Goal: Information Seeking & Learning: Find contact information

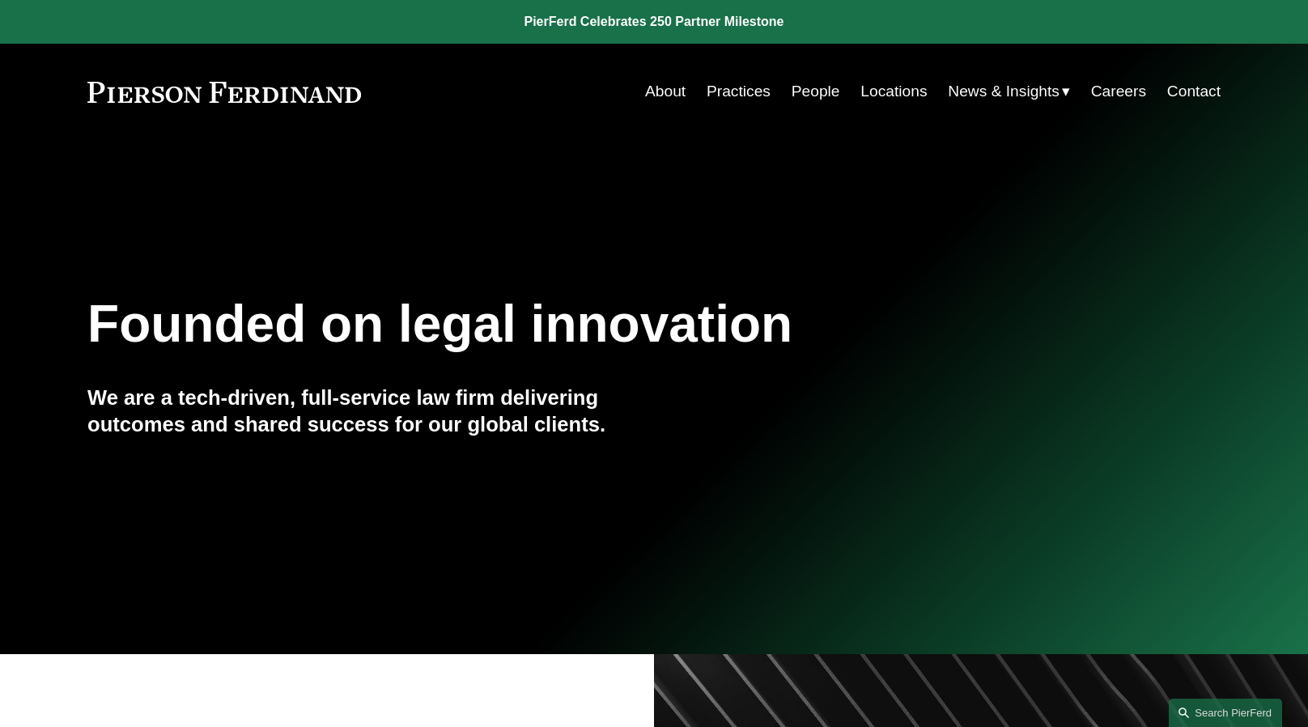
click at [821, 91] on link "People" at bounding box center [816, 91] width 49 height 31
click at [807, 93] on link "People" at bounding box center [816, 91] width 49 height 31
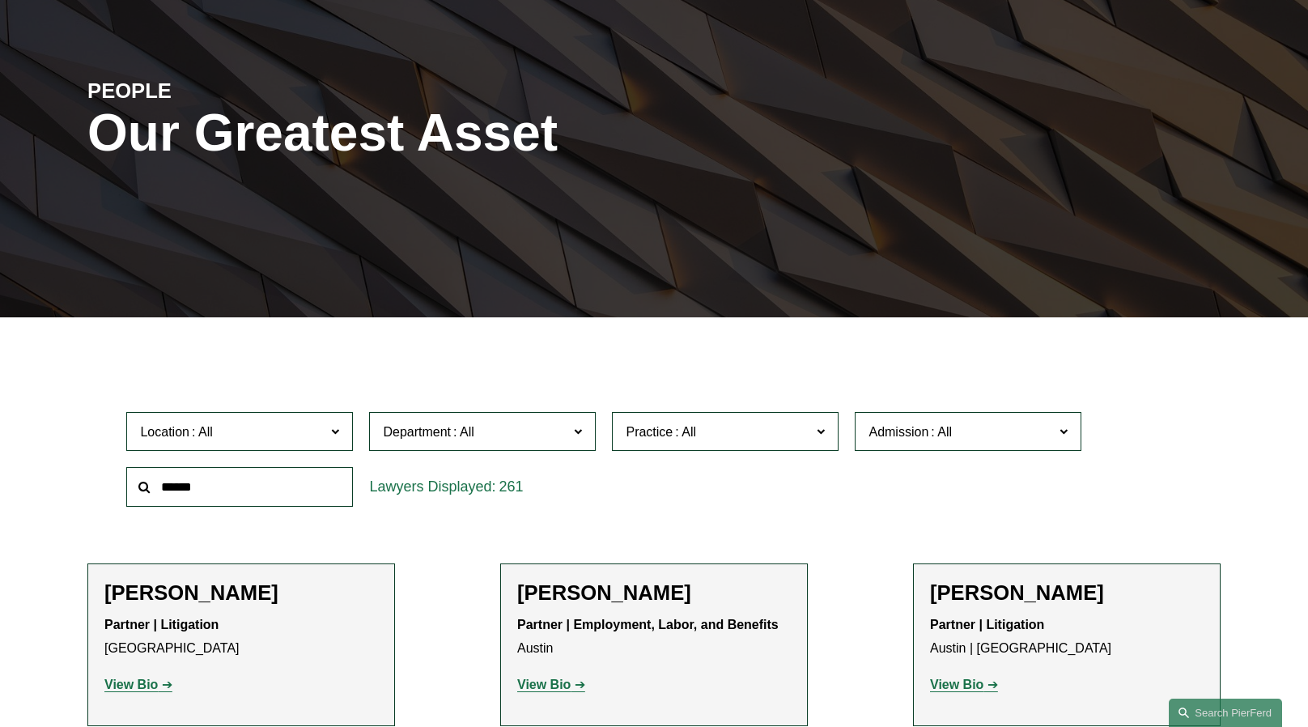
scroll to position [189, 0]
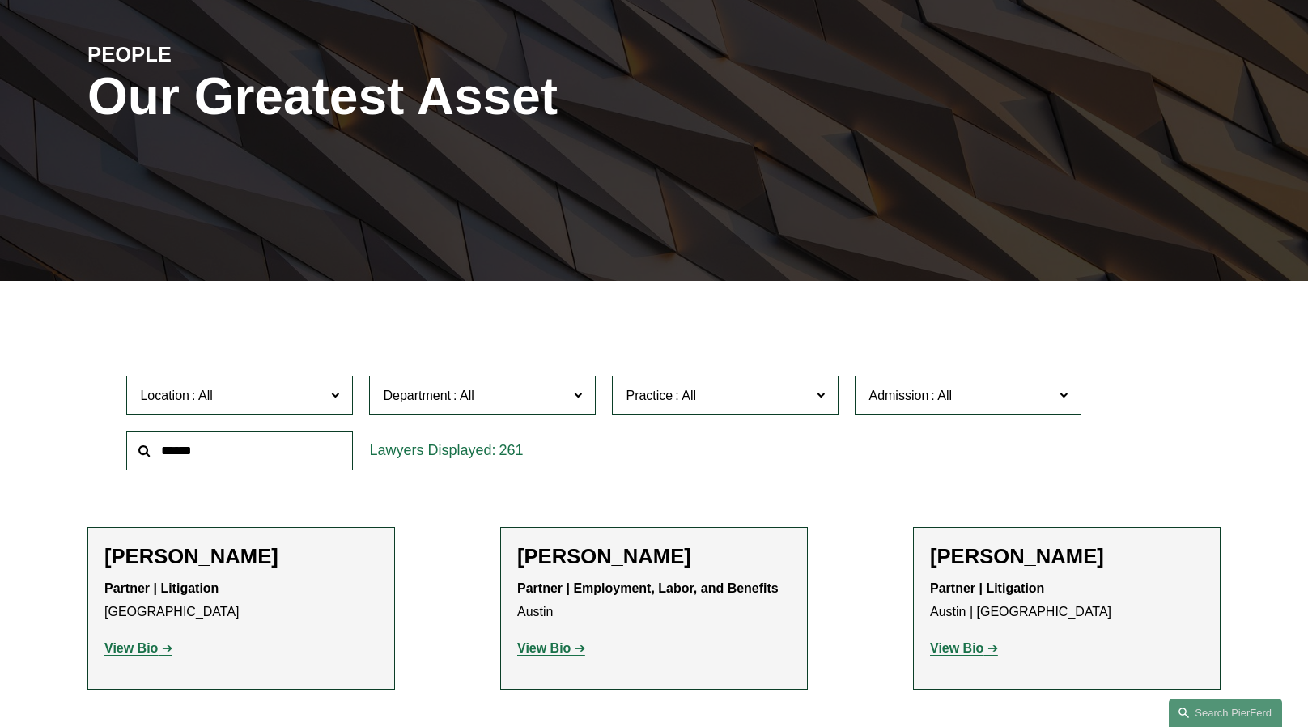
click at [276, 432] on input "text" at bounding box center [239, 451] width 227 height 40
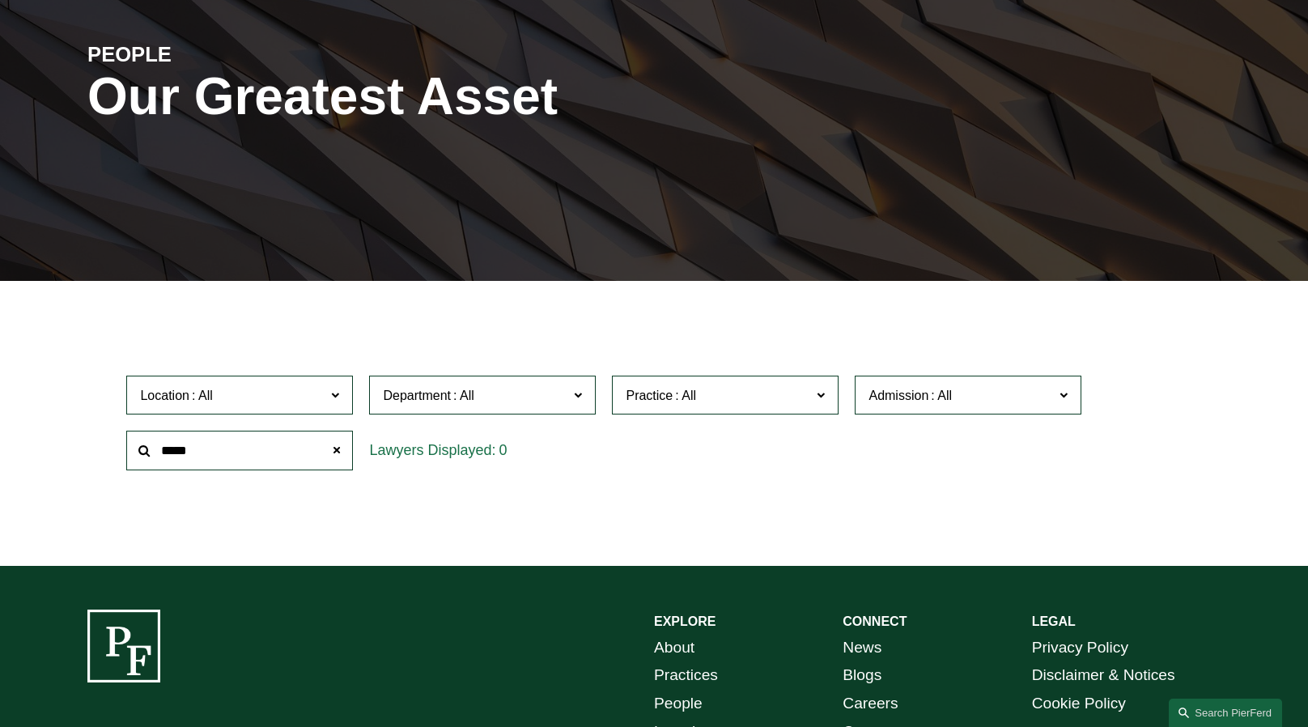
click at [264, 445] on input "*****" at bounding box center [239, 451] width 227 height 40
click at [259, 445] on input "**********" at bounding box center [239, 451] width 227 height 40
type input "*"
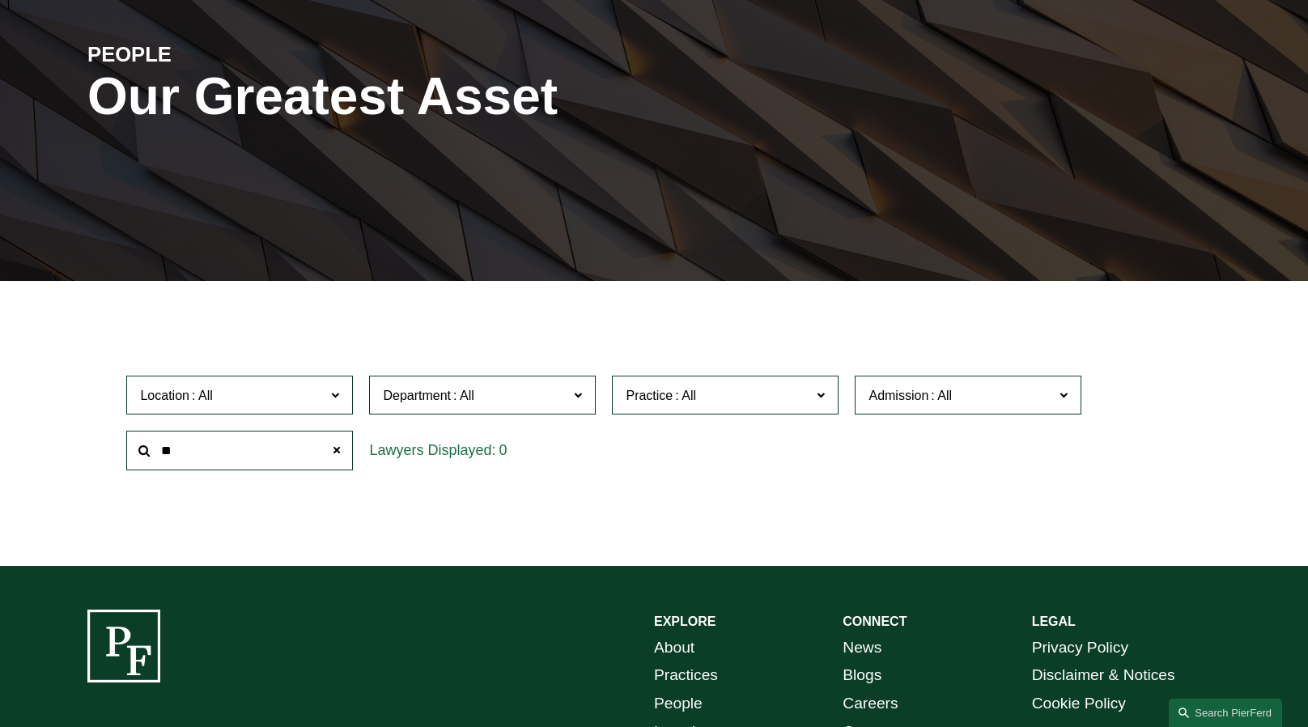
type input "*"
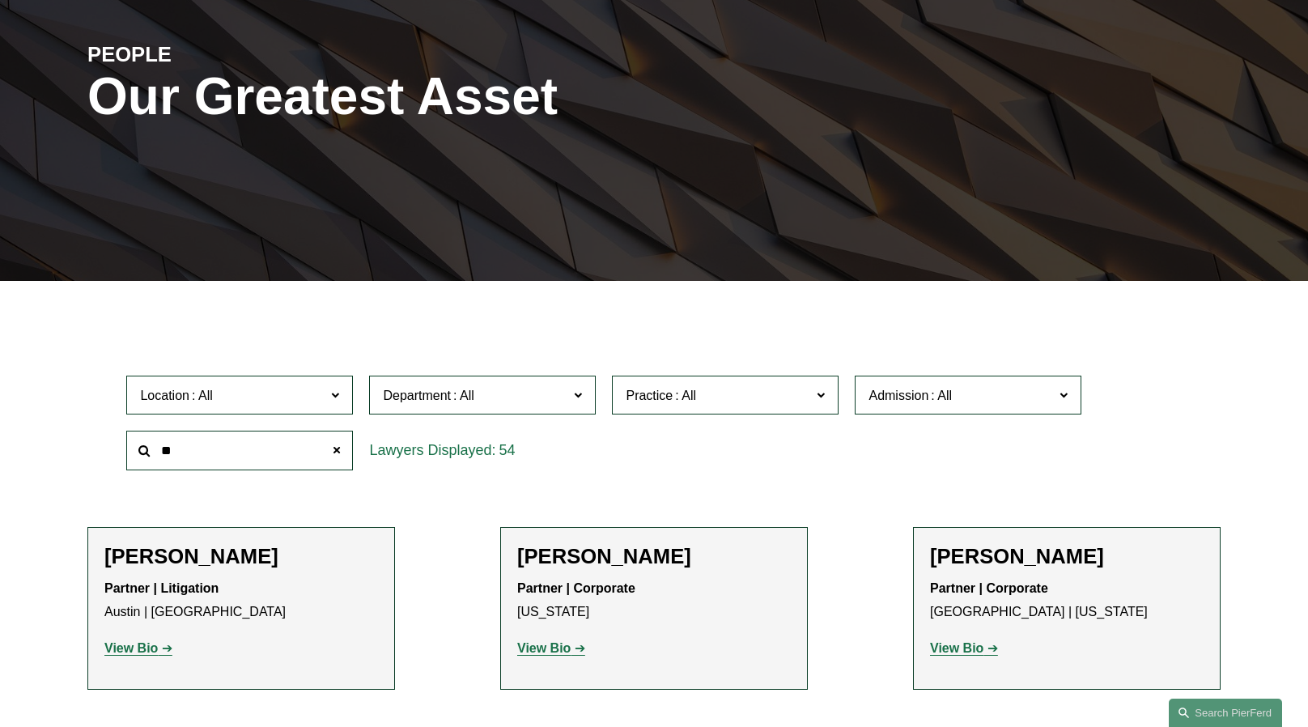
type input "*"
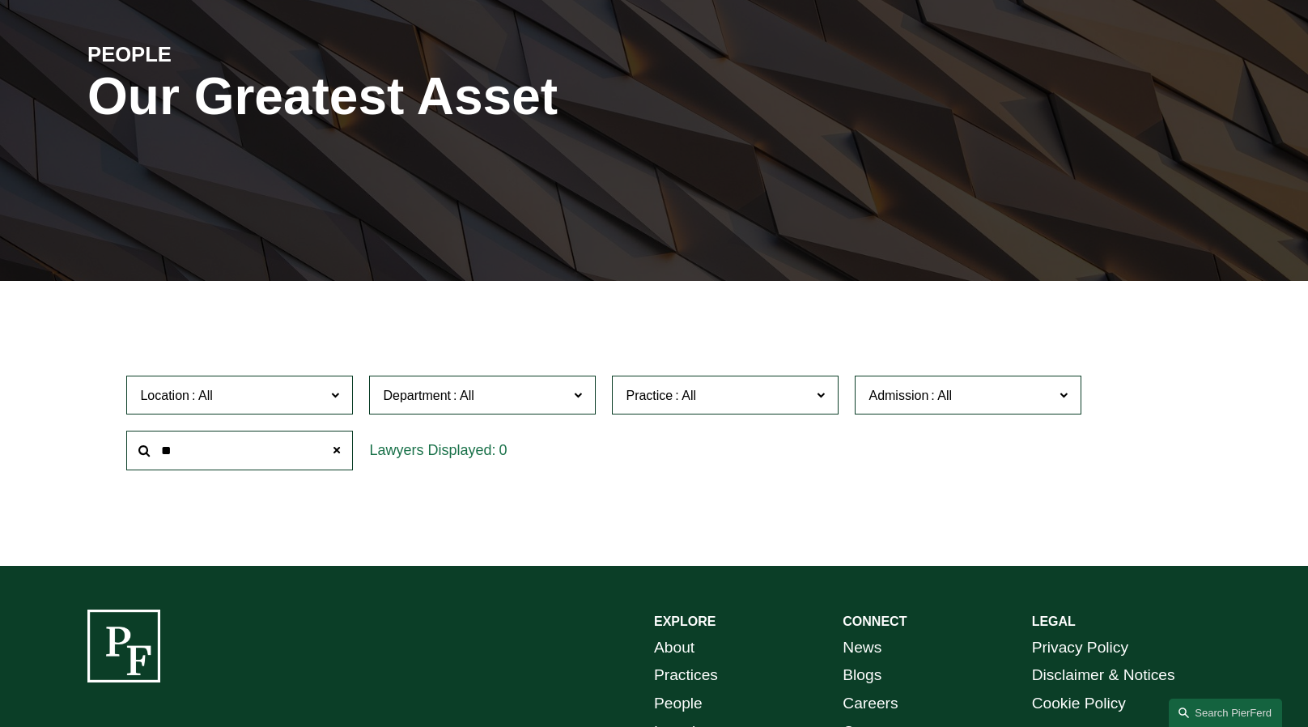
type input "*"
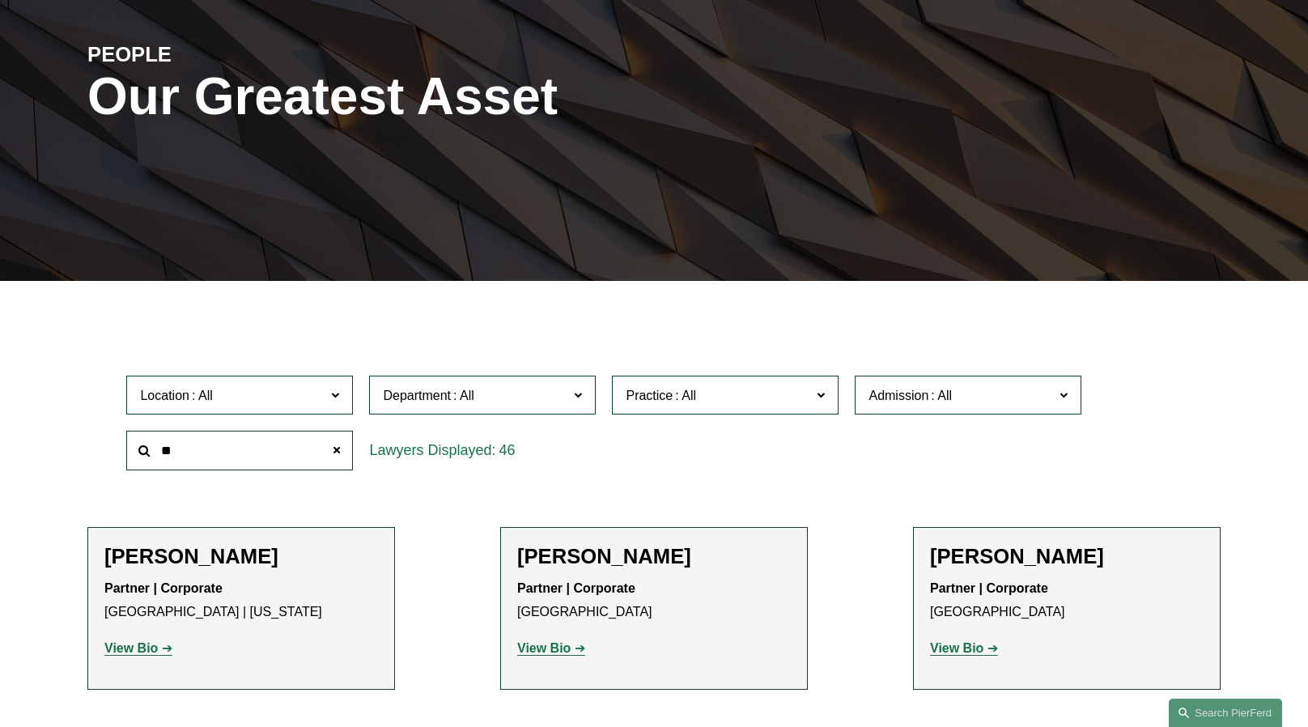
type input "*"
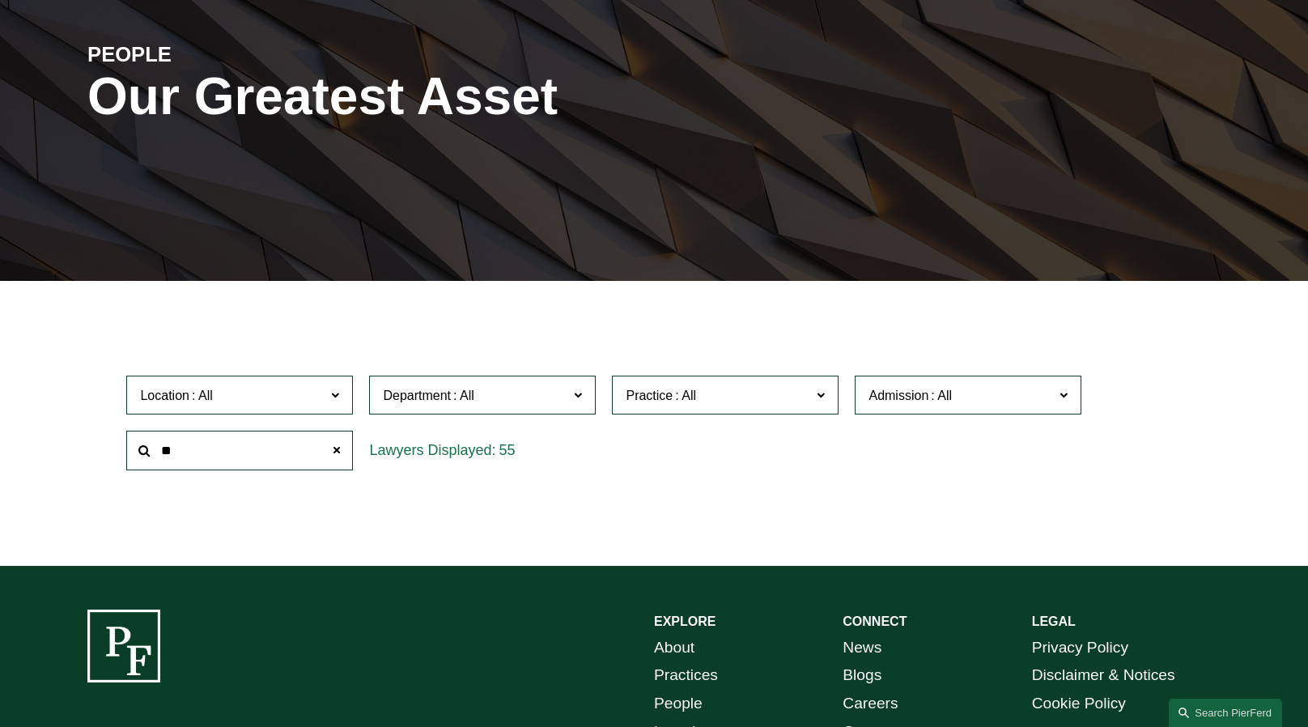
type input "*"
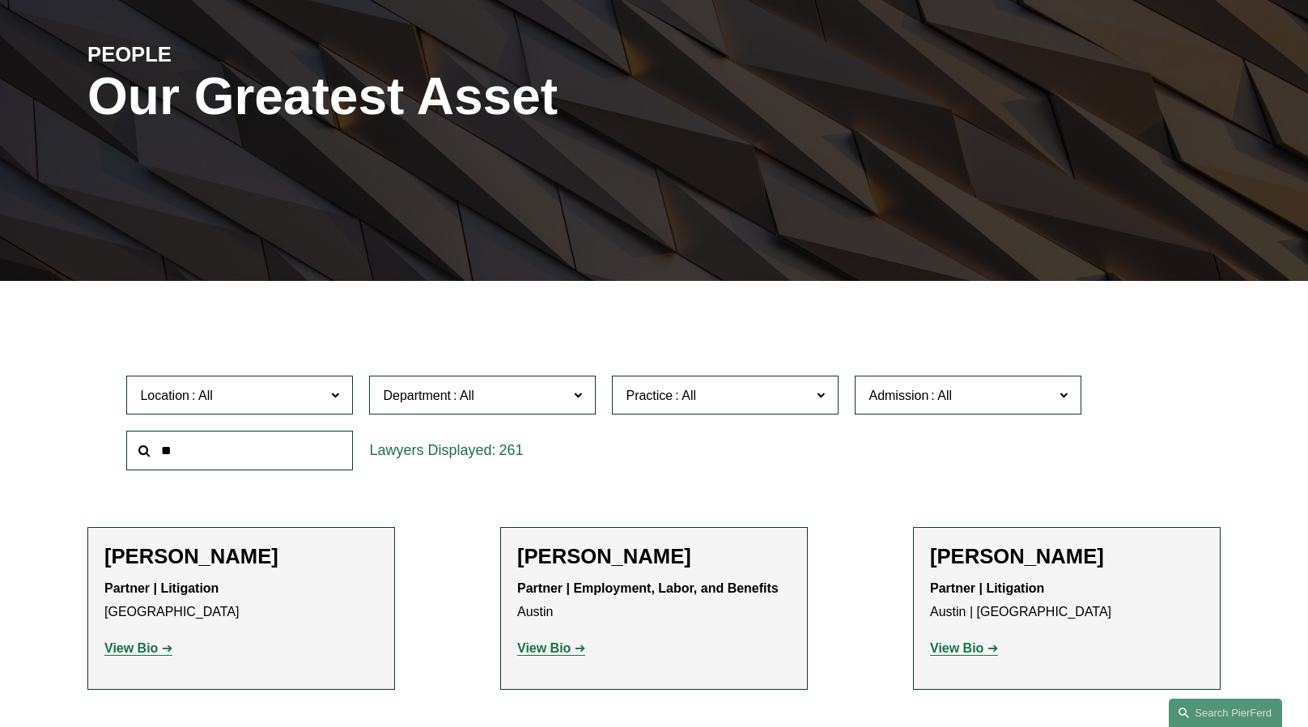
type input "*"
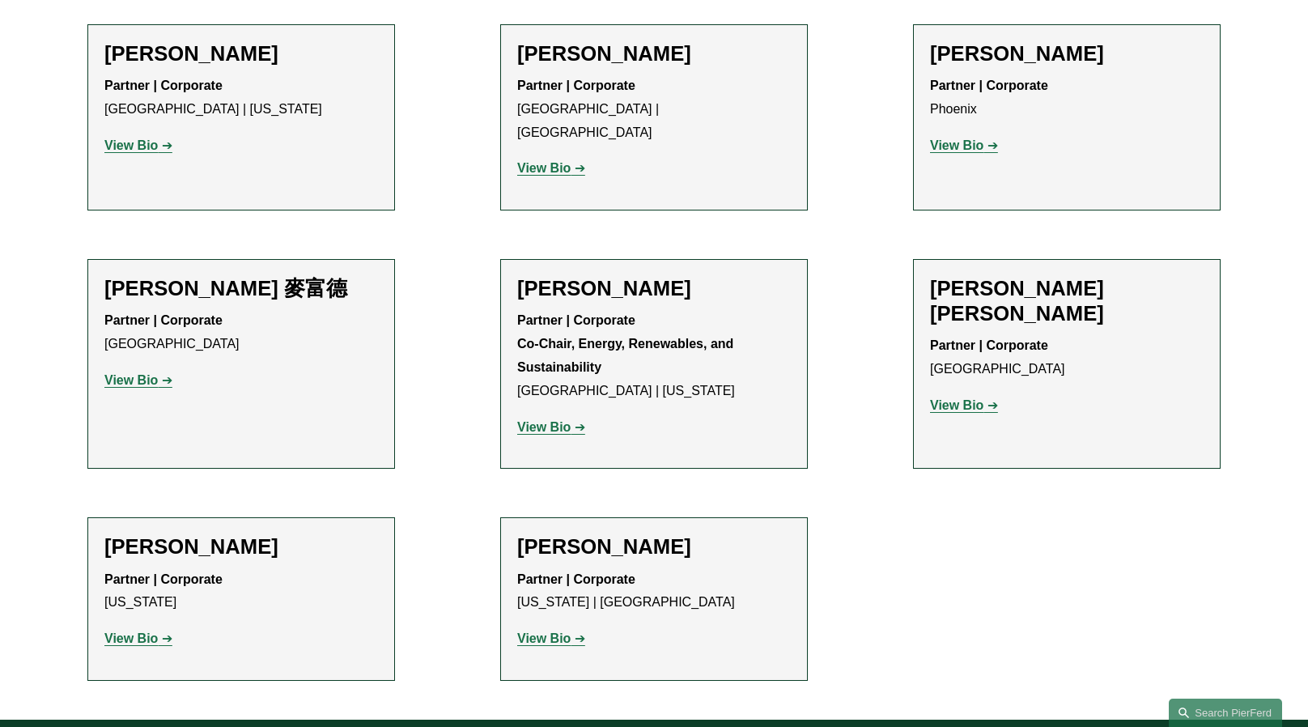
scroll to position [674, 0]
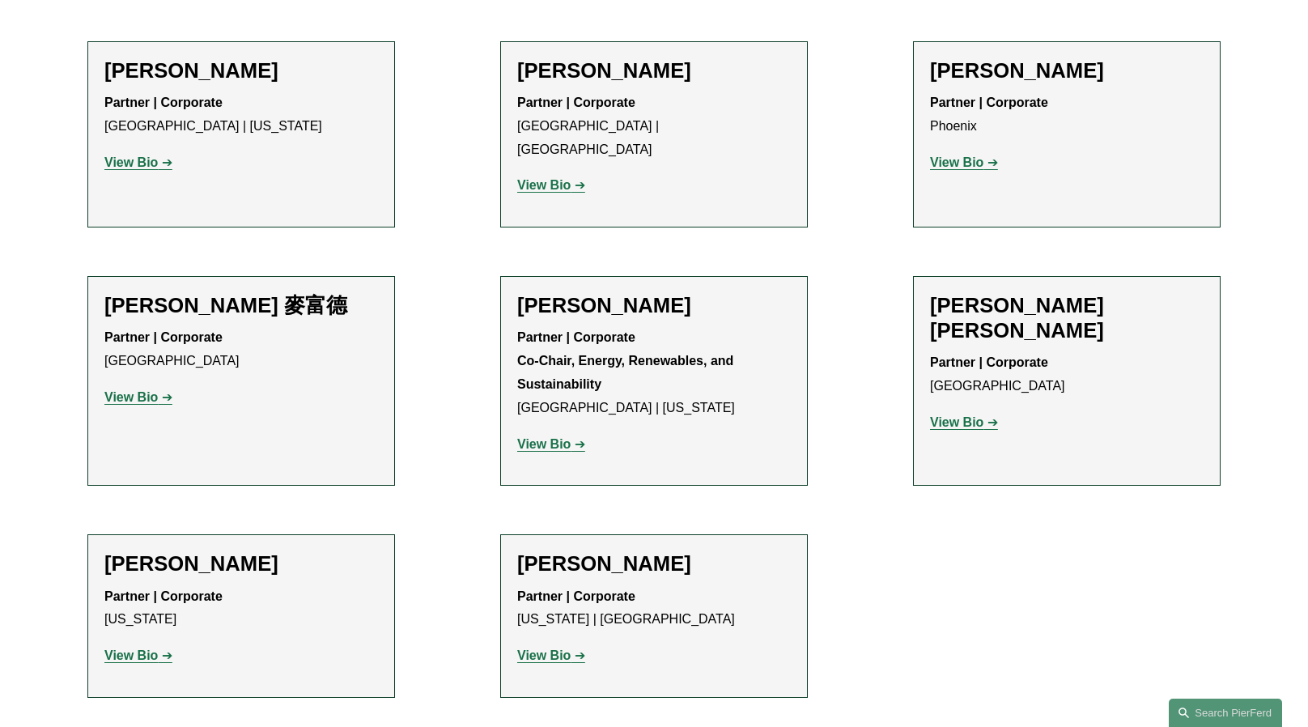
type input "*******"
click at [602, 551] on h2 "Dean H. Wang" at bounding box center [654, 563] width 274 height 25
click at [553, 552] on h2 "Dean H. Wang" at bounding box center [654, 563] width 274 height 25
click at [553, 648] on strong "View Bio" at bounding box center [543, 655] width 53 height 14
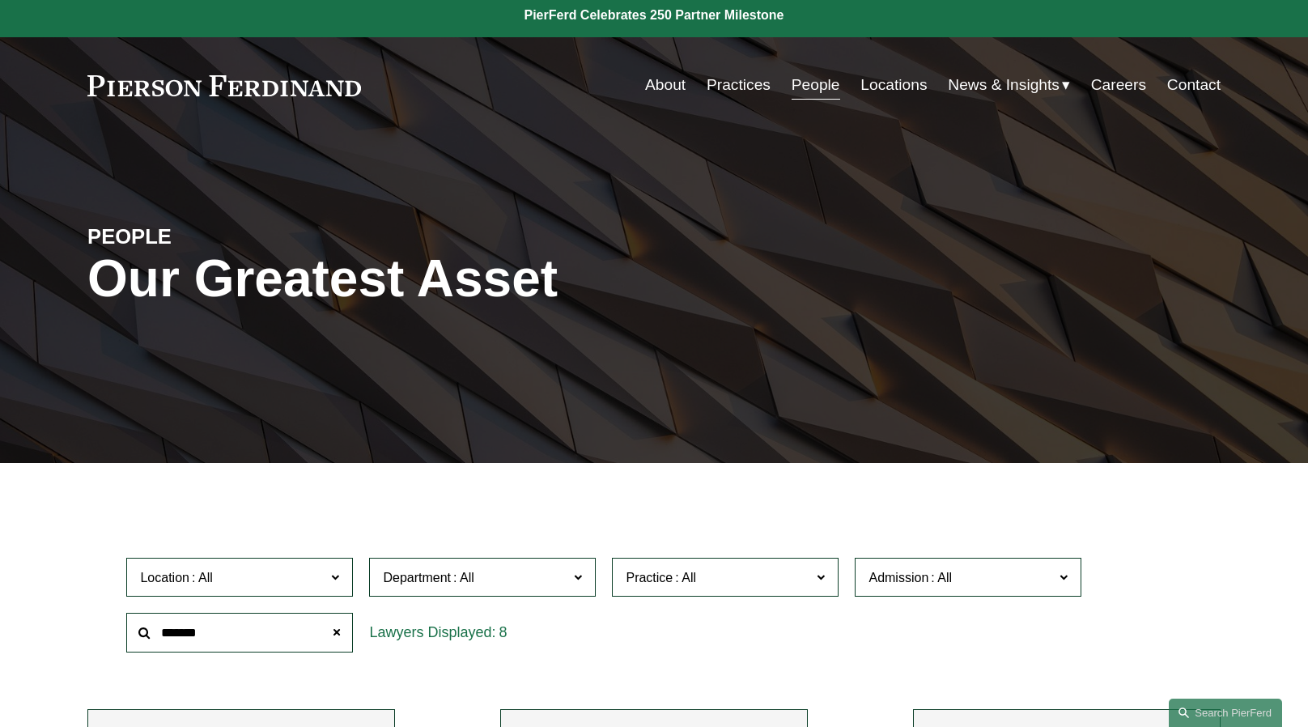
scroll to position [0, 0]
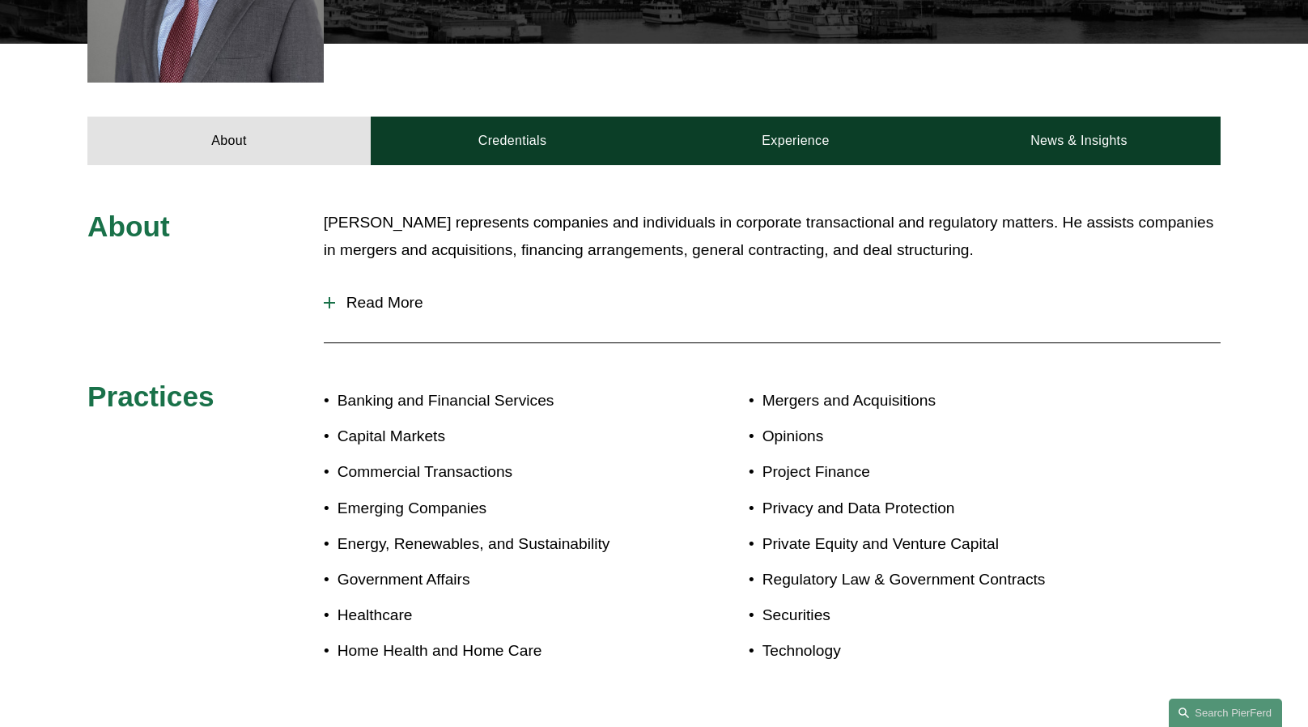
scroll to position [620, 0]
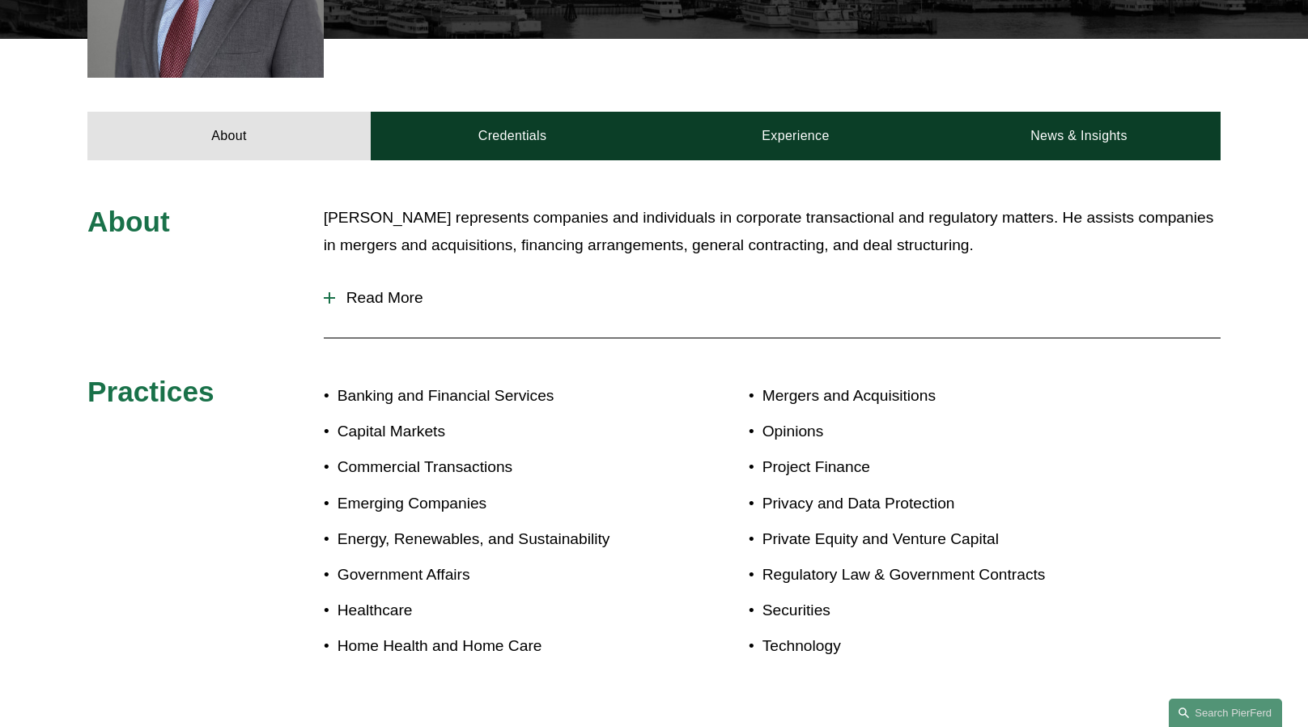
click at [402, 290] on span "Read More" at bounding box center [778, 298] width 886 height 18
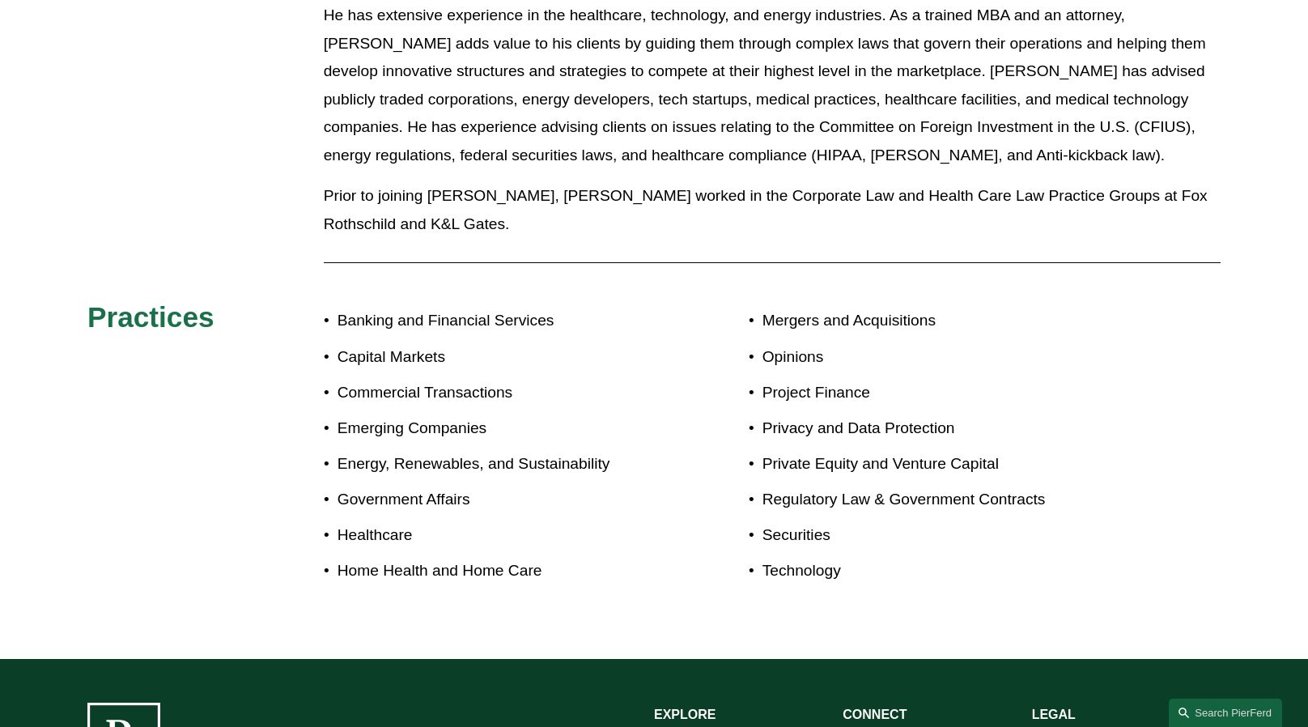
scroll to position [885, 0]
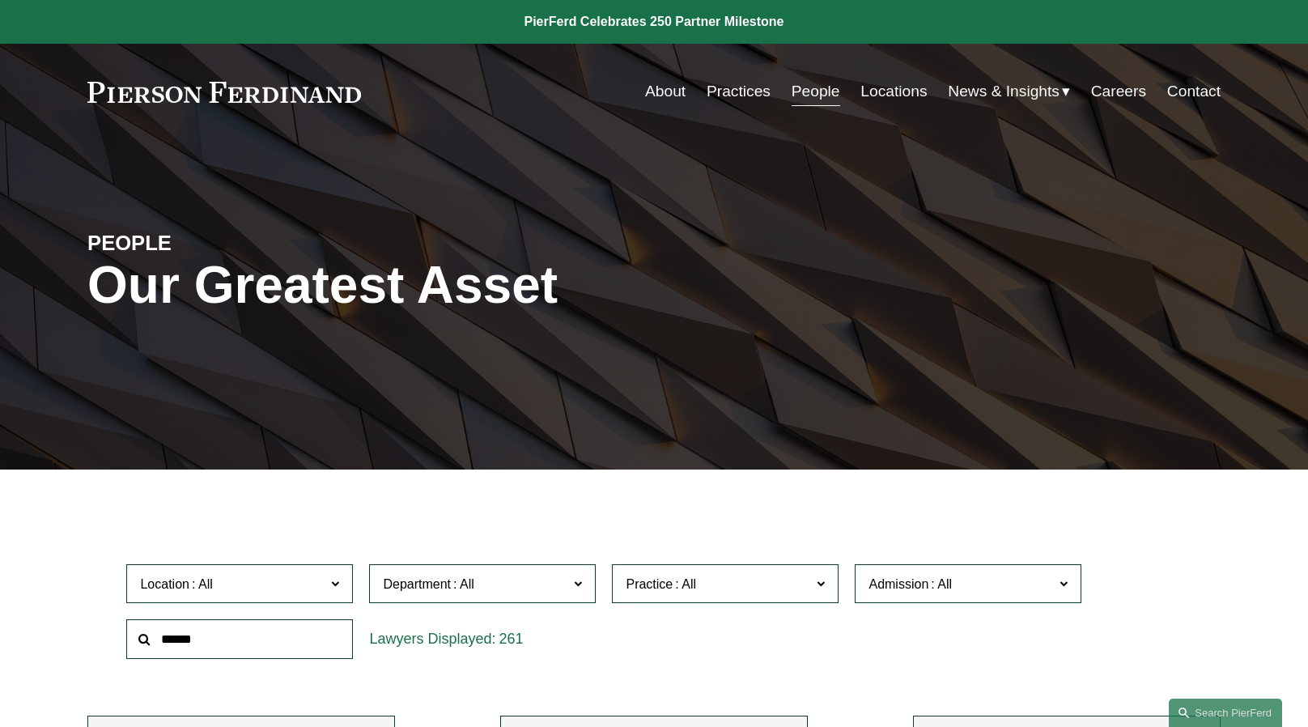
click at [269, 636] on input "text" at bounding box center [239, 639] width 227 height 40
type input "*"
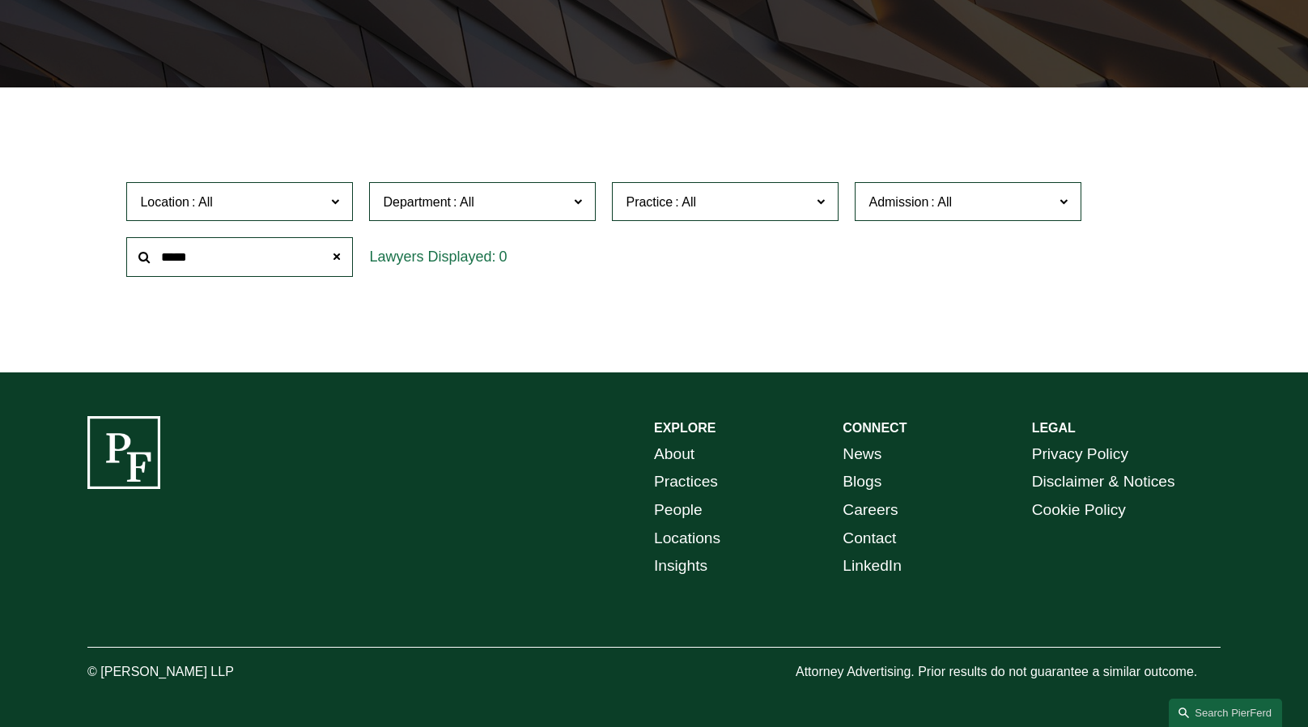
scroll to position [405, 0]
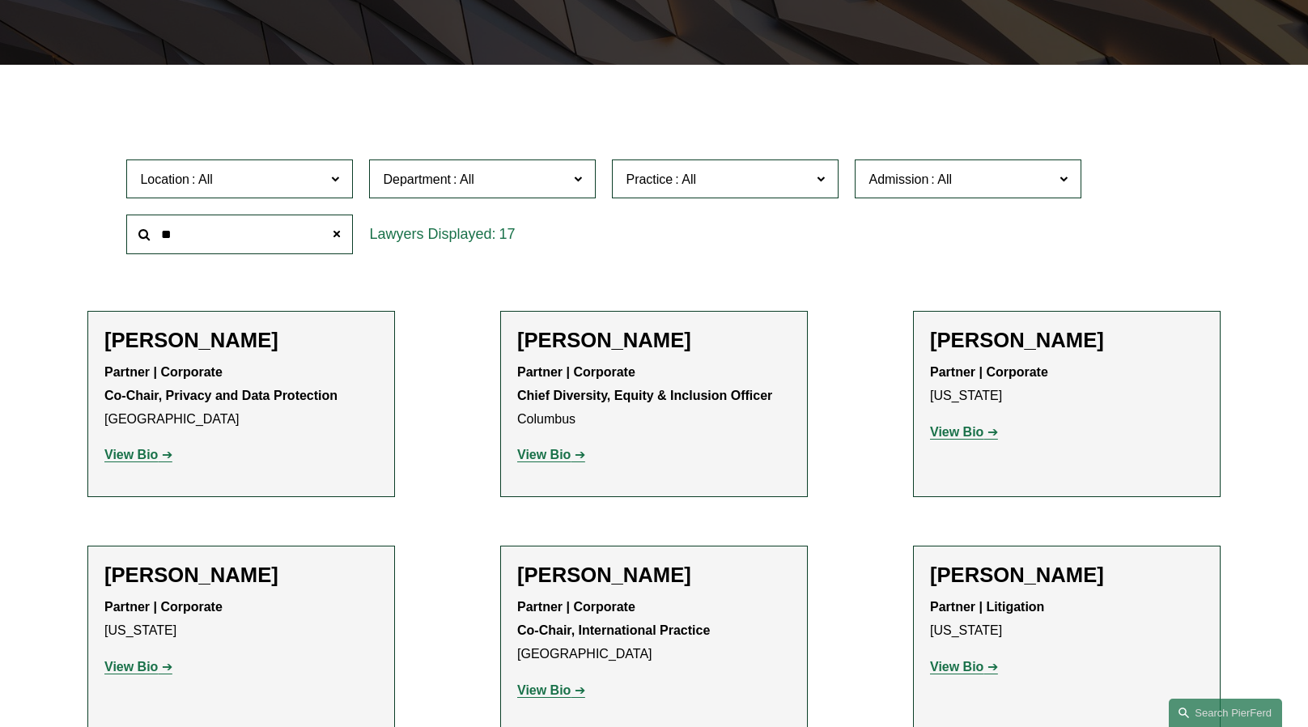
type input "*"
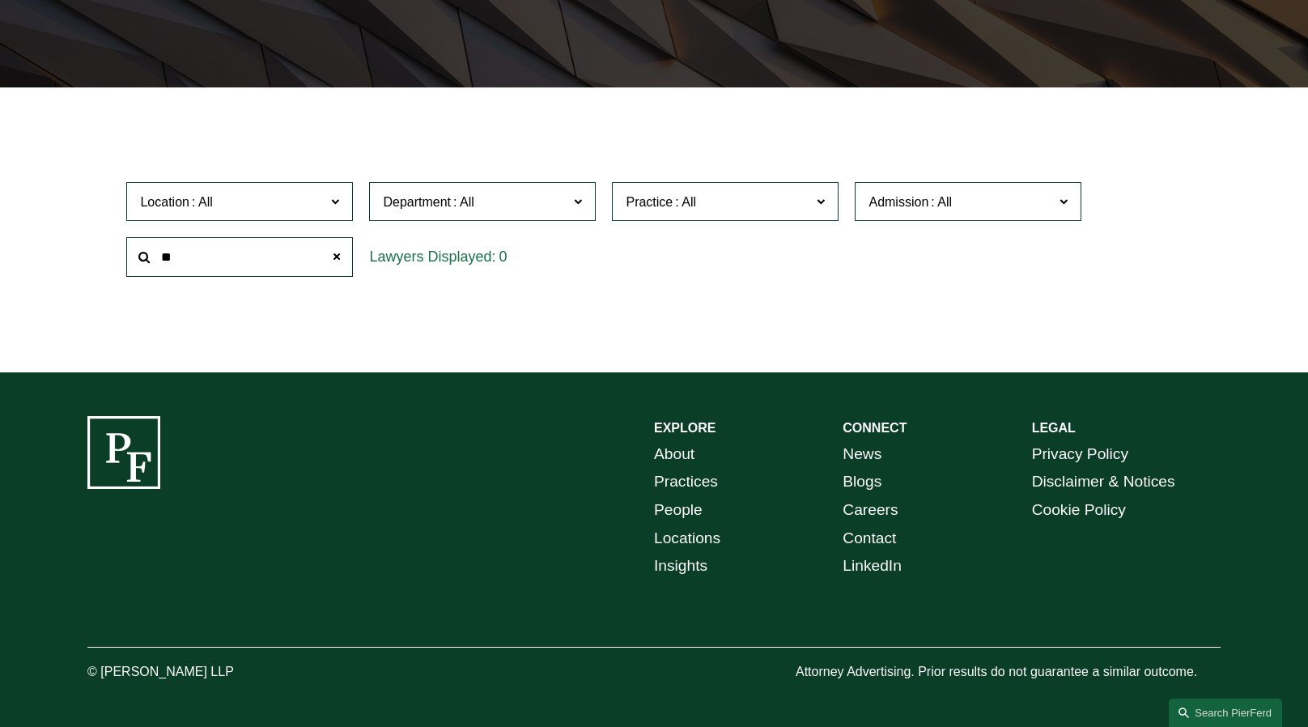
type input "*"
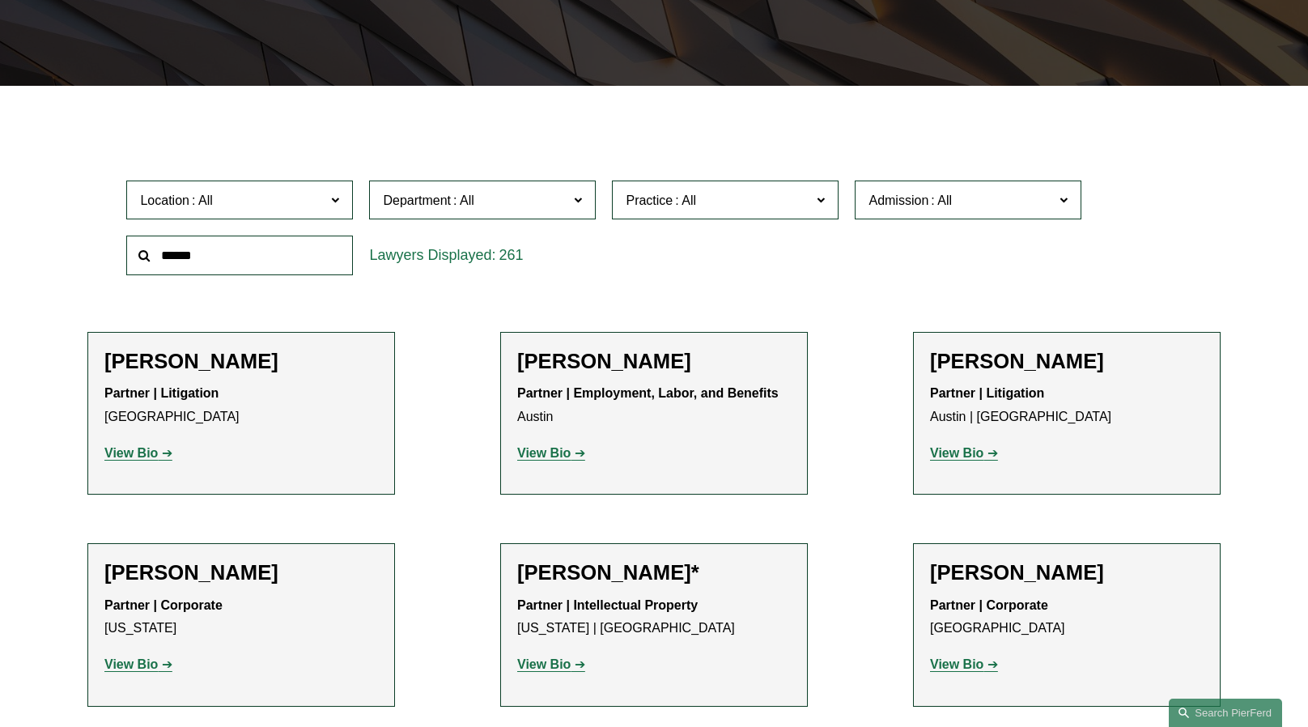
scroll to position [405, 0]
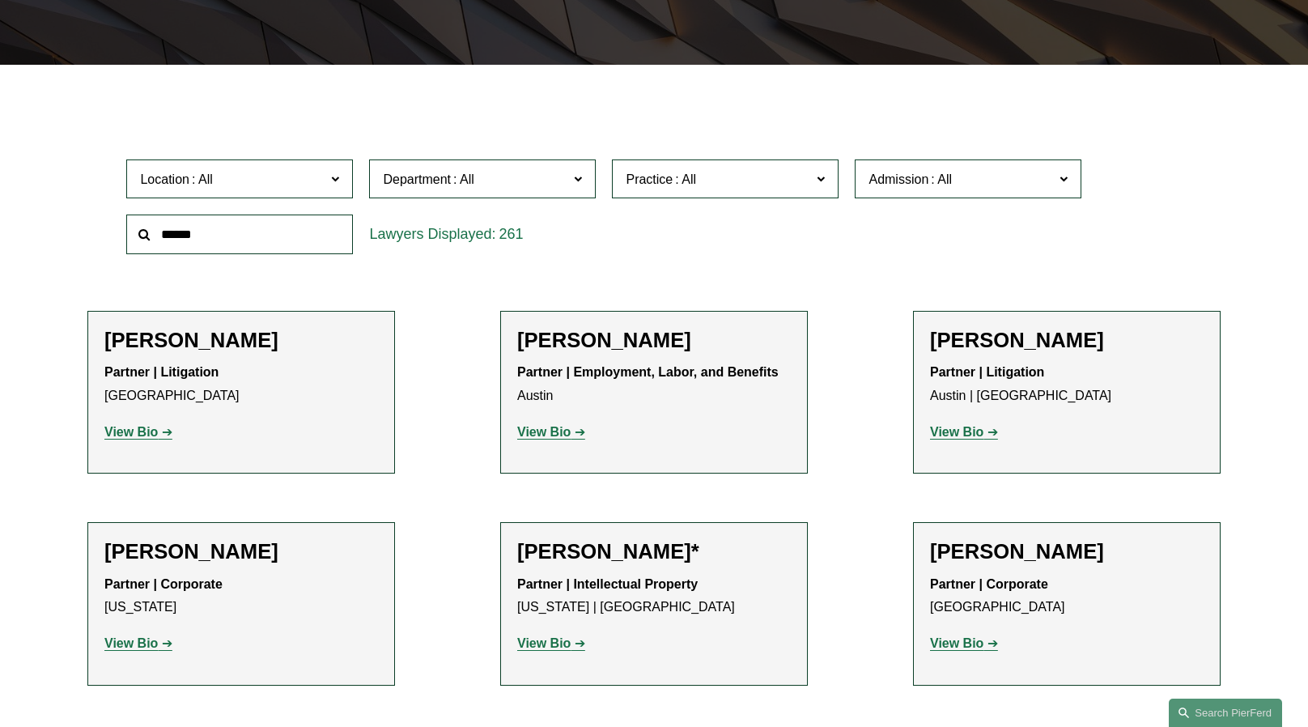
type input "*"
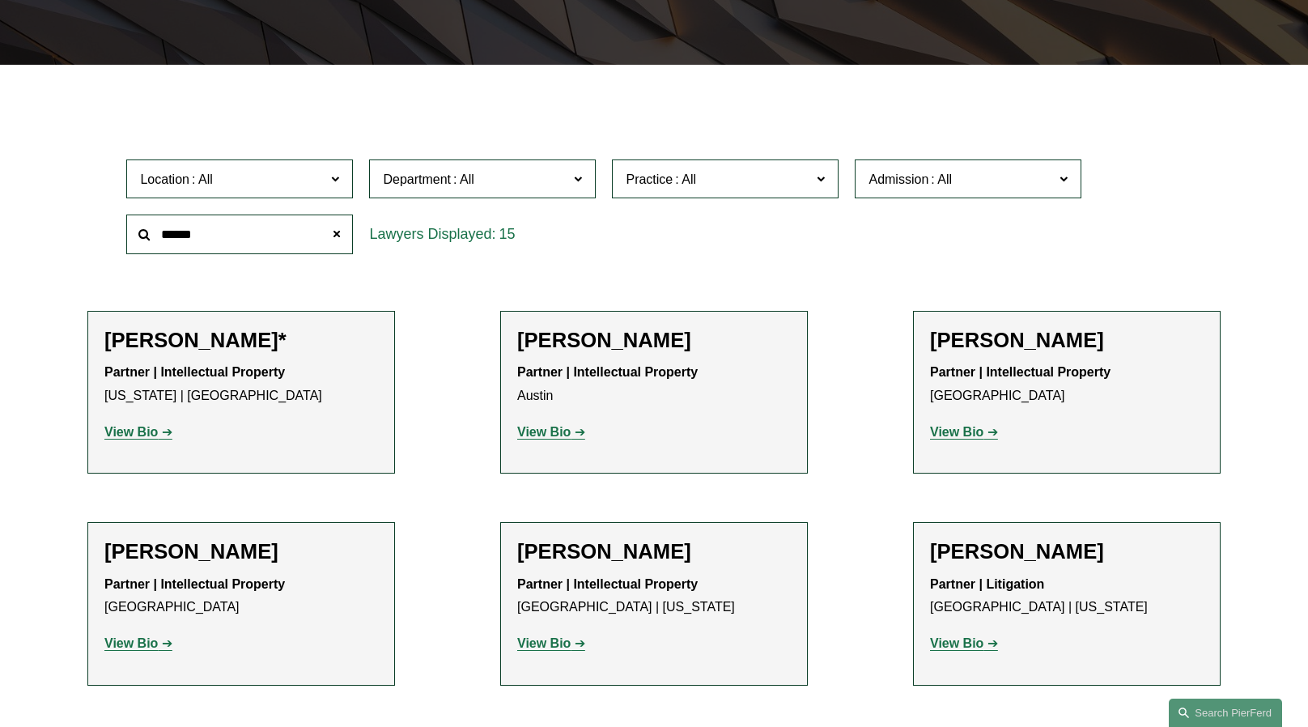
type input "******"
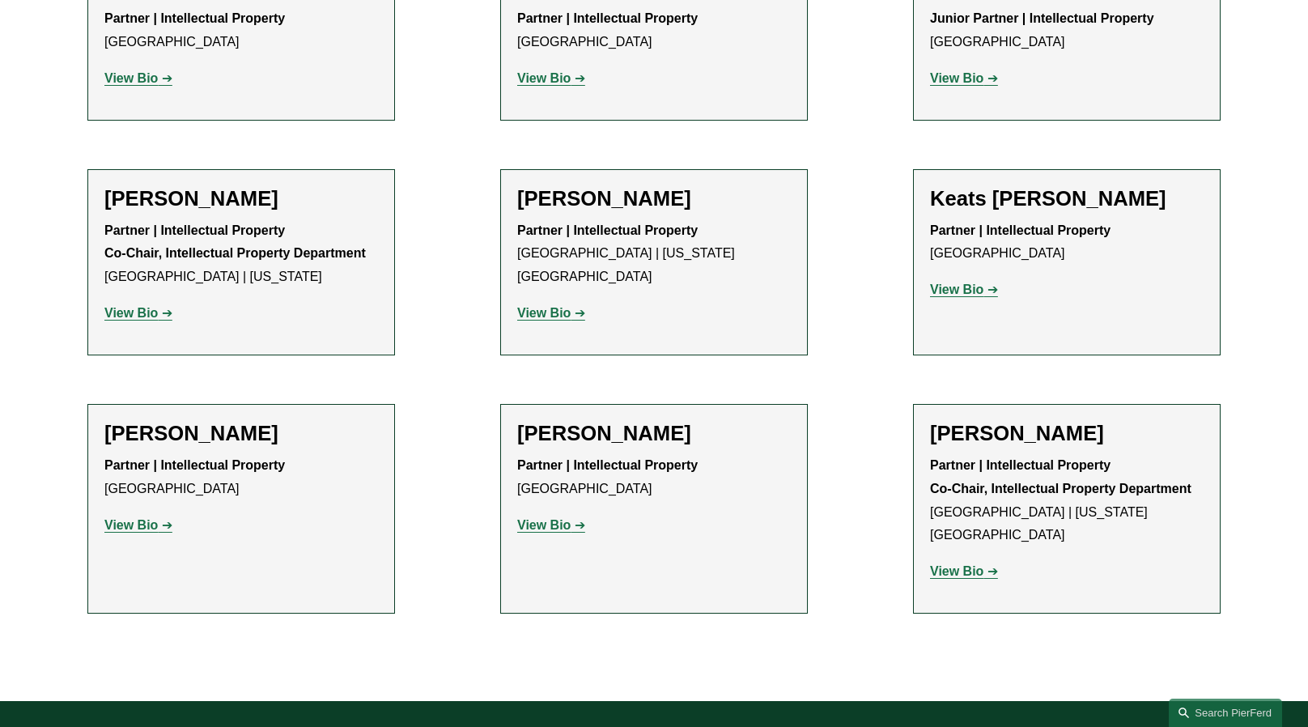
scroll to position [1214, 0]
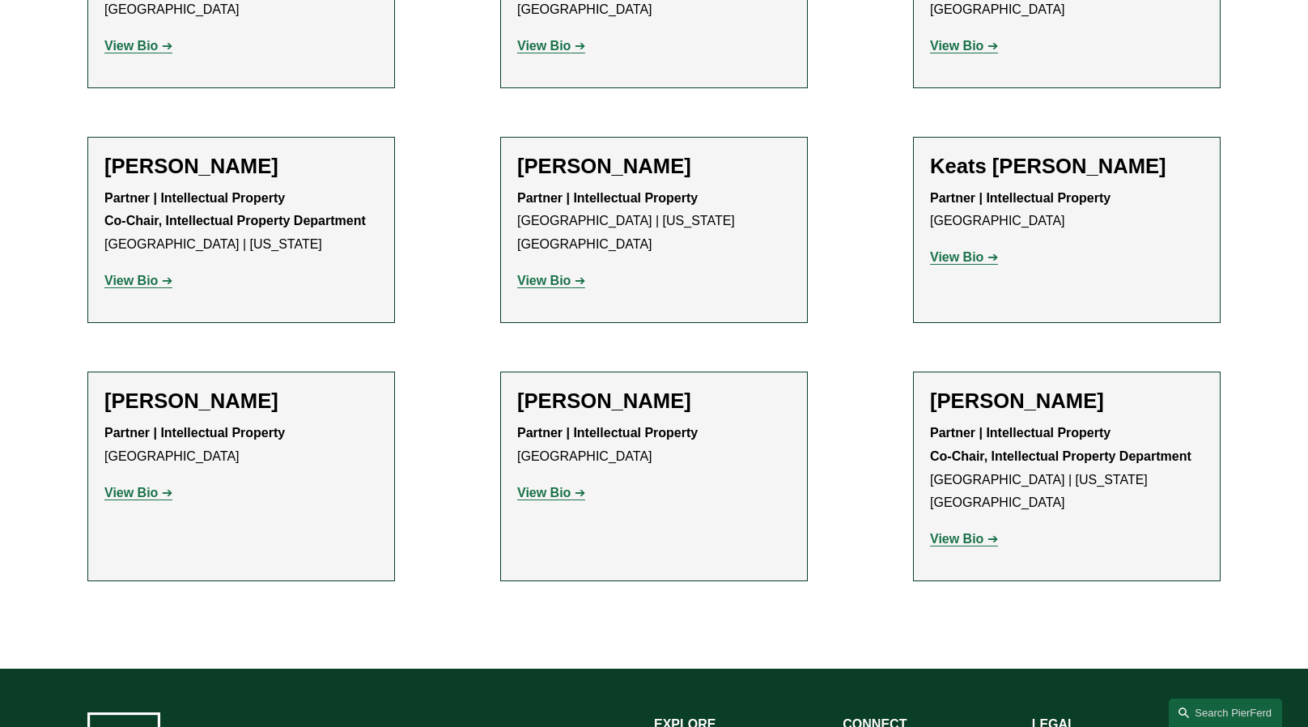
click at [228, 160] on h2 "Christopher R. Kinkade" at bounding box center [241, 166] width 274 height 25
click at [138, 288] on p "View Bio" at bounding box center [241, 281] width 274 height 23
click at [136, 287] on strong "View Bio" at bounding box center [130, 281] width 53 height 14
click at [1056, 413] on div "Naira Simmons Partner | Intellectual Property Co-Chair, Intellectual Property D…" at bounding box center [1067, 477] width 274 height 176
click at [1048, 406] on h2 "[PERSON_NAME]" at bounding box center [1067, 401] width 274 height 25
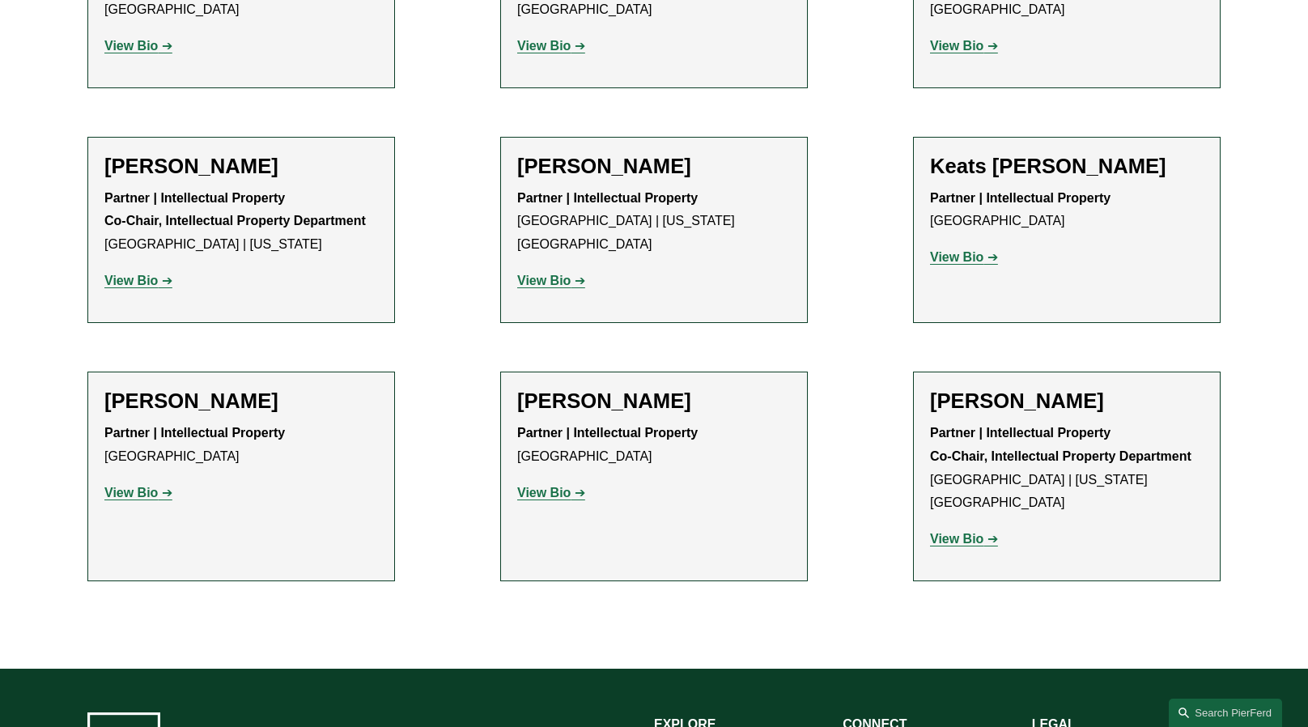
click at [942, 532] on strong "View Bio" at bounding box center [956, 539] width 53 height 14
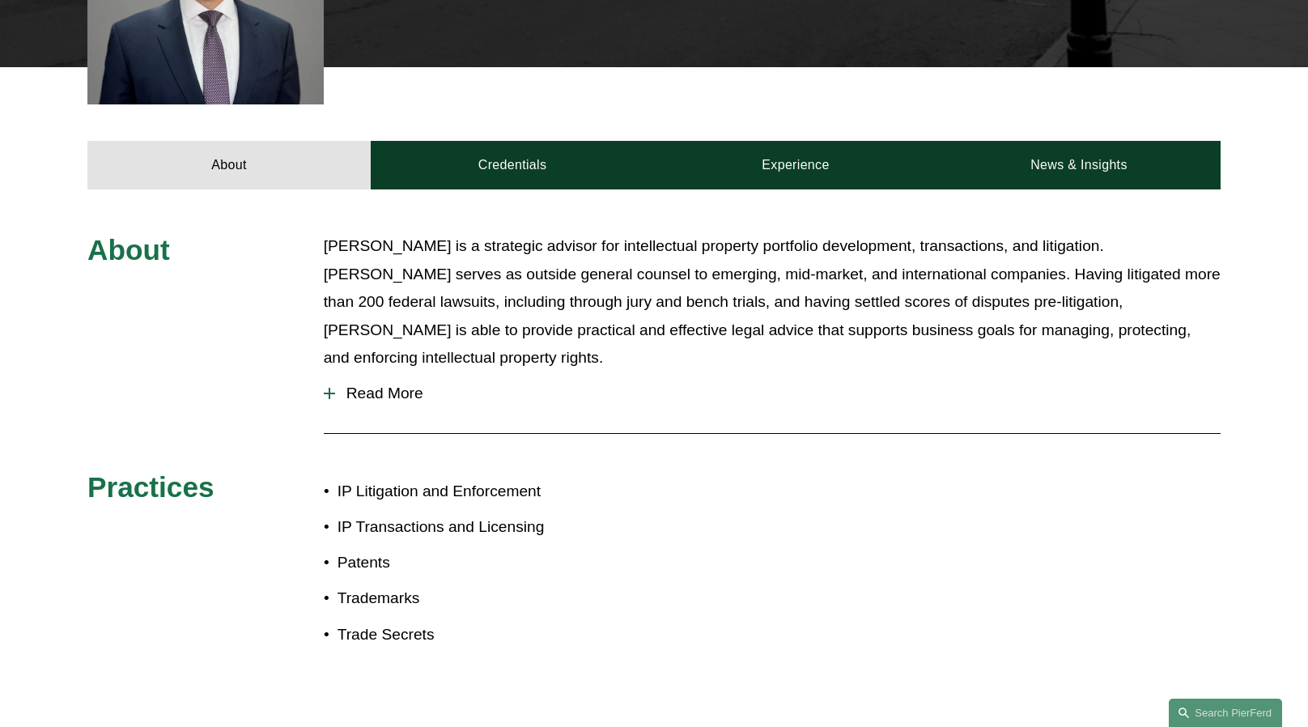
scroll to position [674, 0]
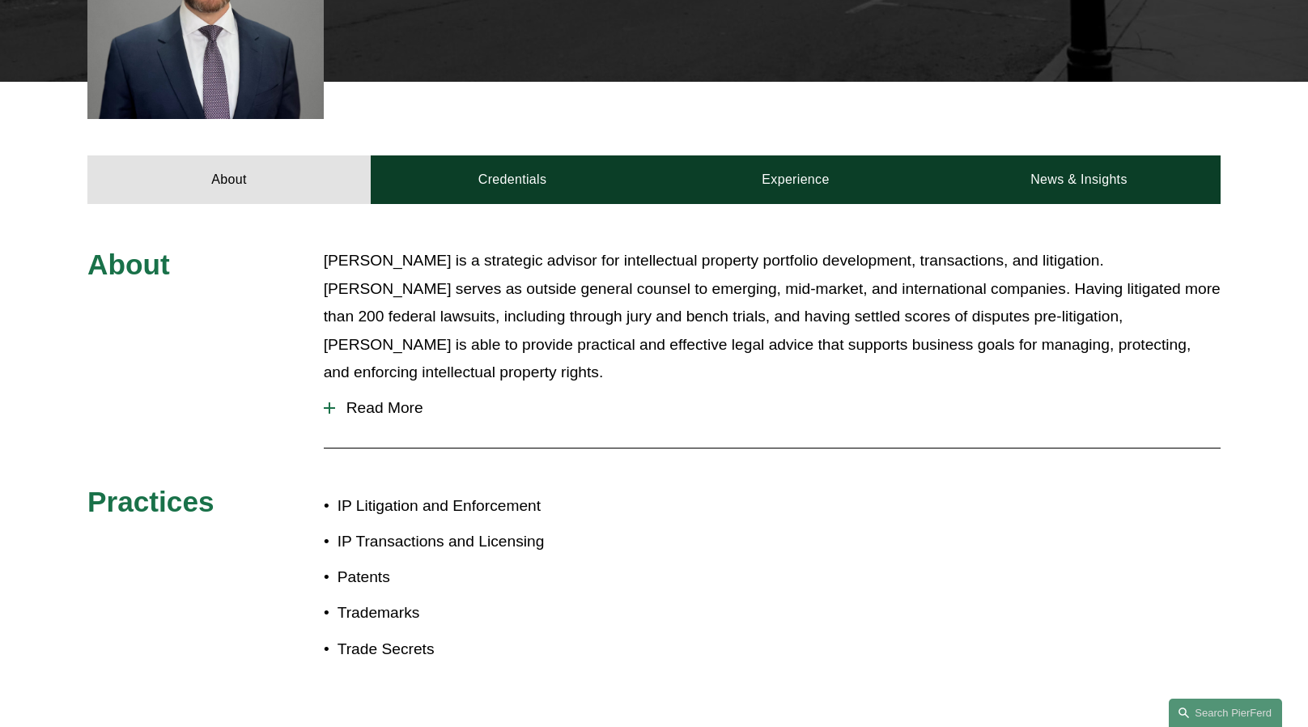
click at [409, 399] on span "Read More" at bounding box center [778, 408] width 886 height 18
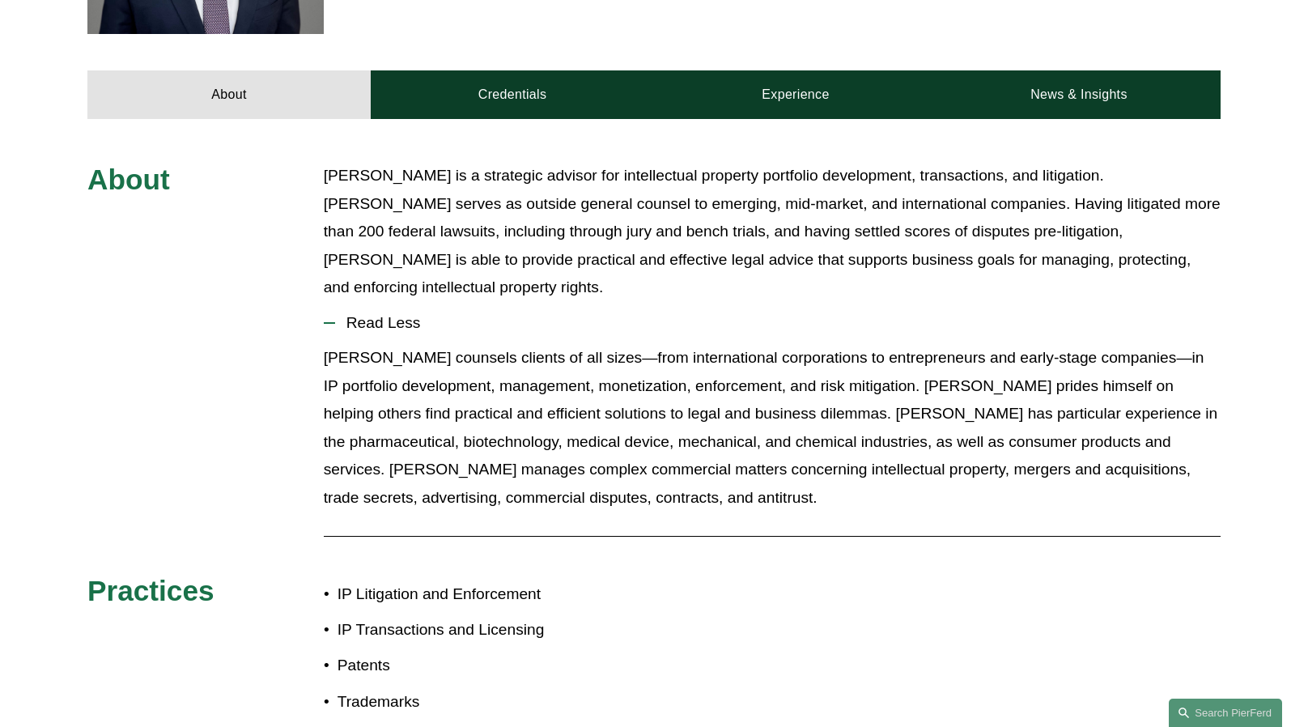
scroll to position [836, 0]
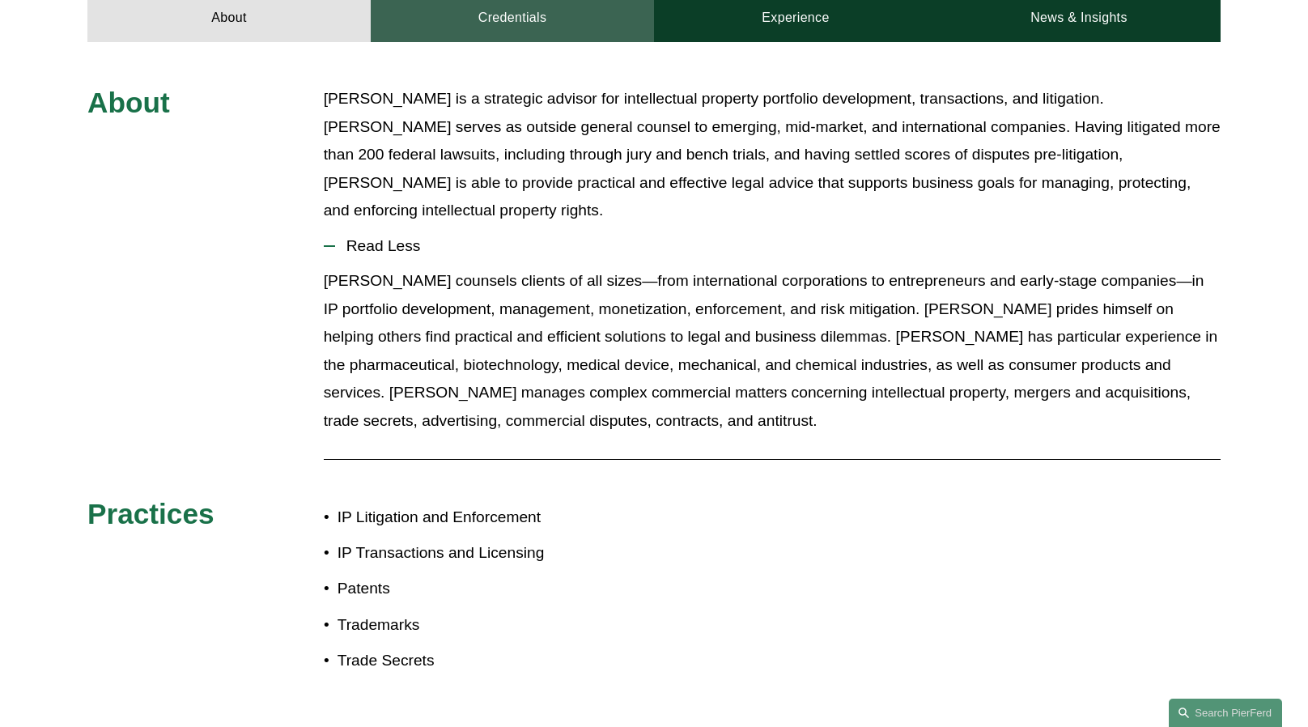
click at [515, 15] on link "Credentials" at bounding box center [512, 18] width 283 height 49
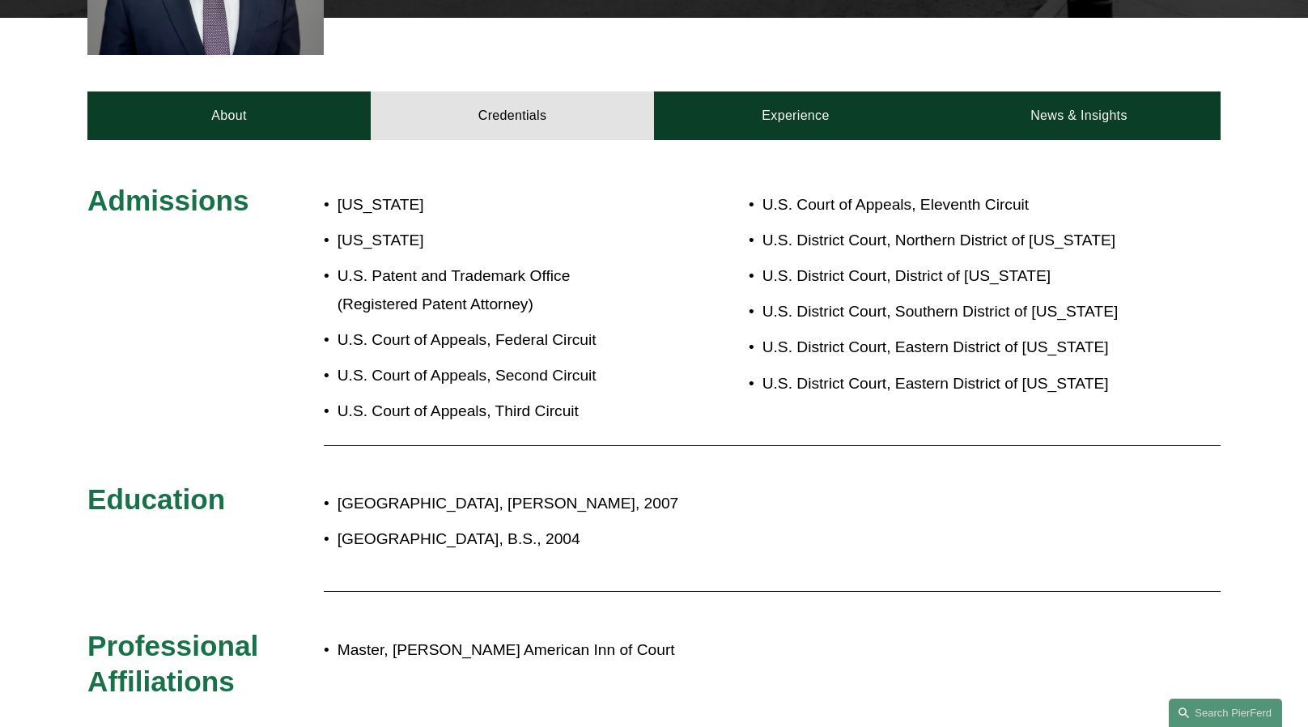
scroll to position [729, 0]
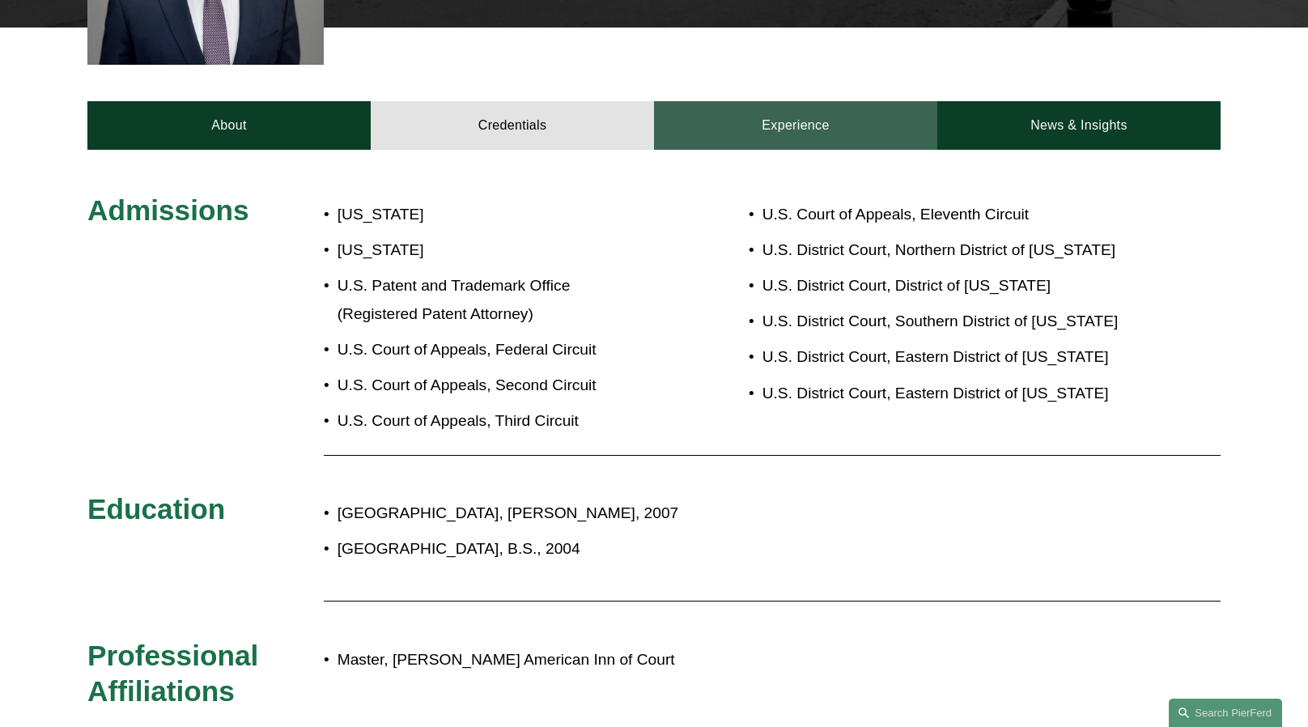
click at [769, 115] on link "Experience" at bounding box center [795, 125] width 283 height 49
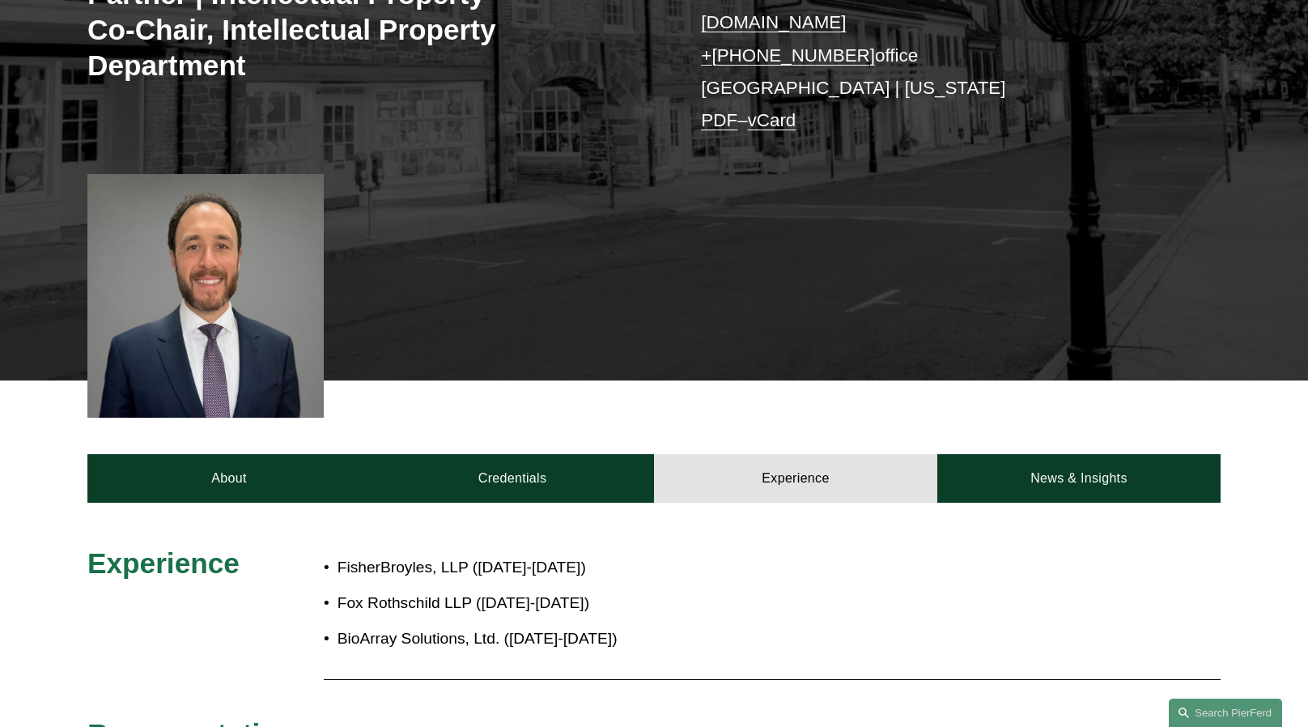
scroll to position [243, 0]
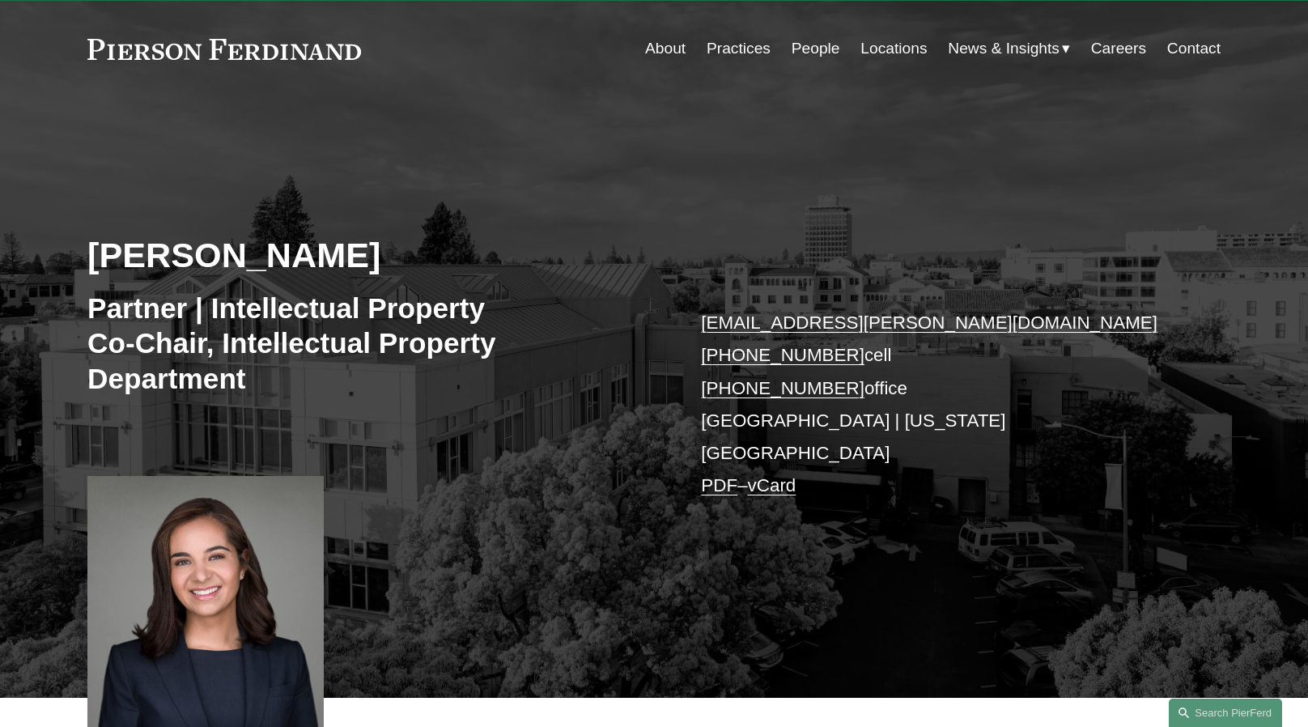
scroll to position [243, 0]
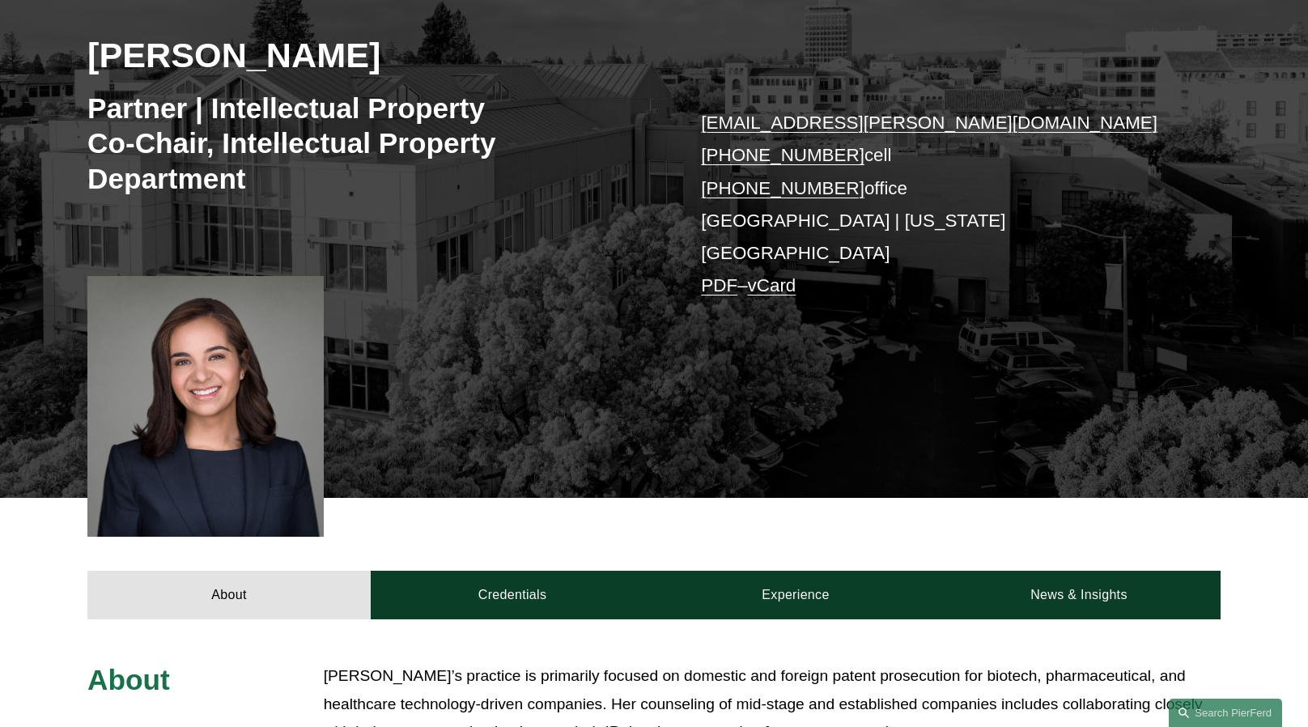
click at [222, 393] on div at bounding box center [205, 406] width 236 height 261
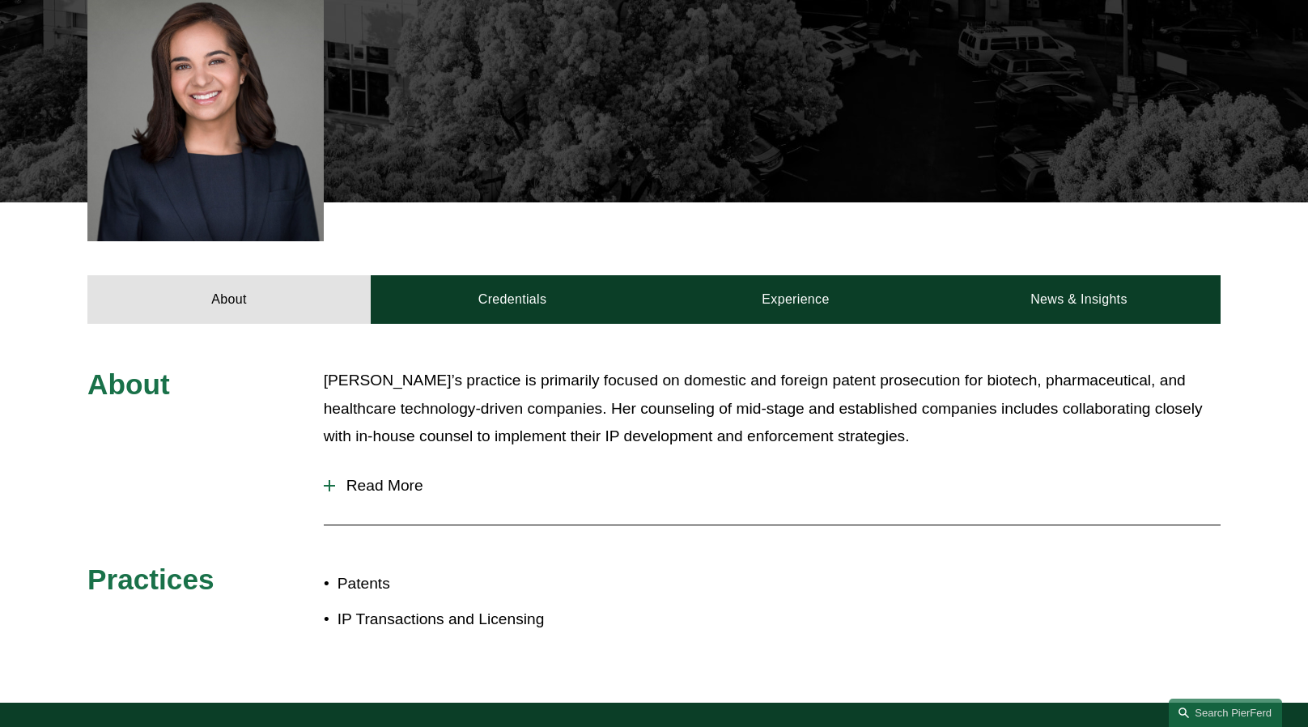
scroll to position [539, 0]
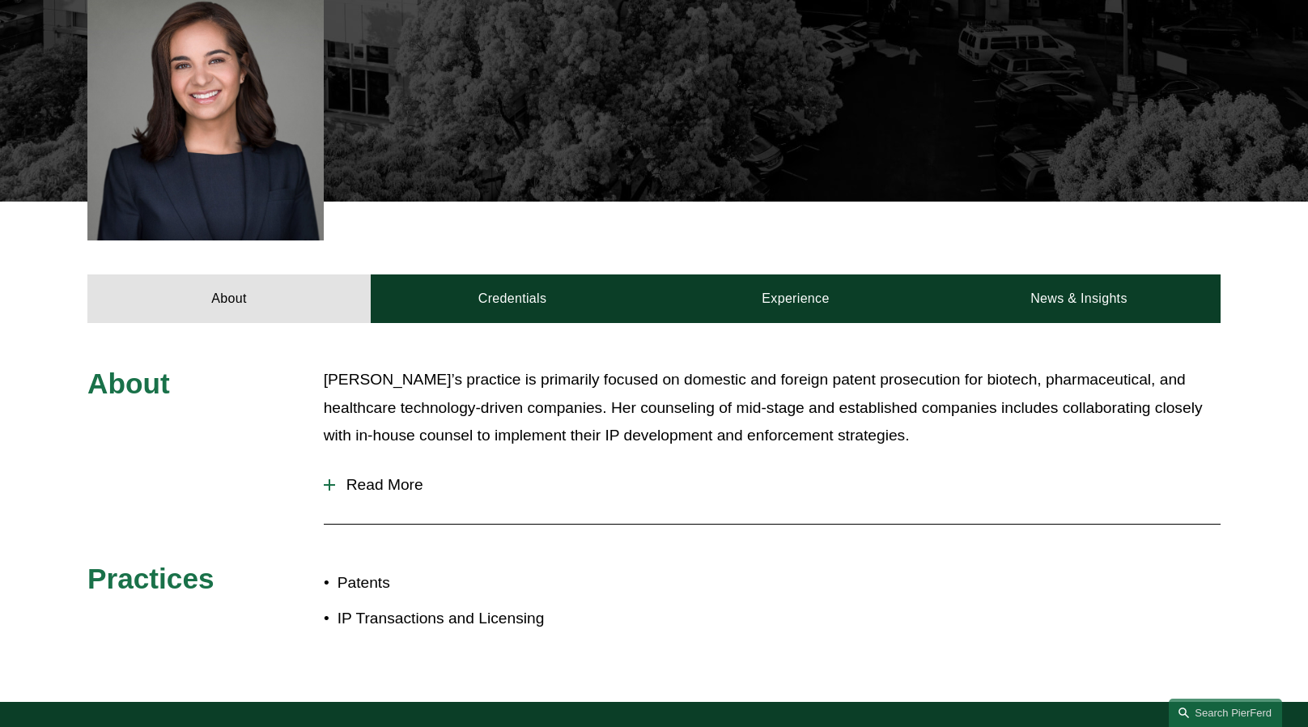
click at [372, 476] on span "Read More" at bounding box center [778, 485] width 886 height 18
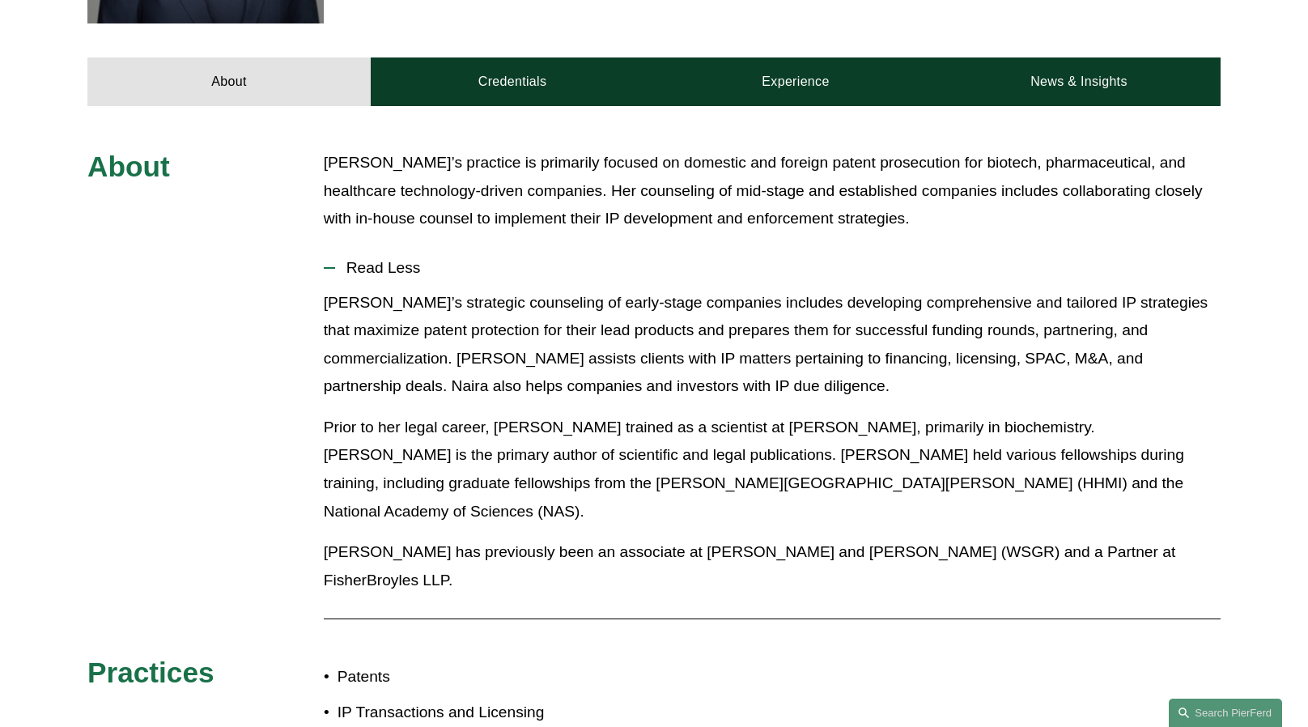
scroll to position [755, 0]
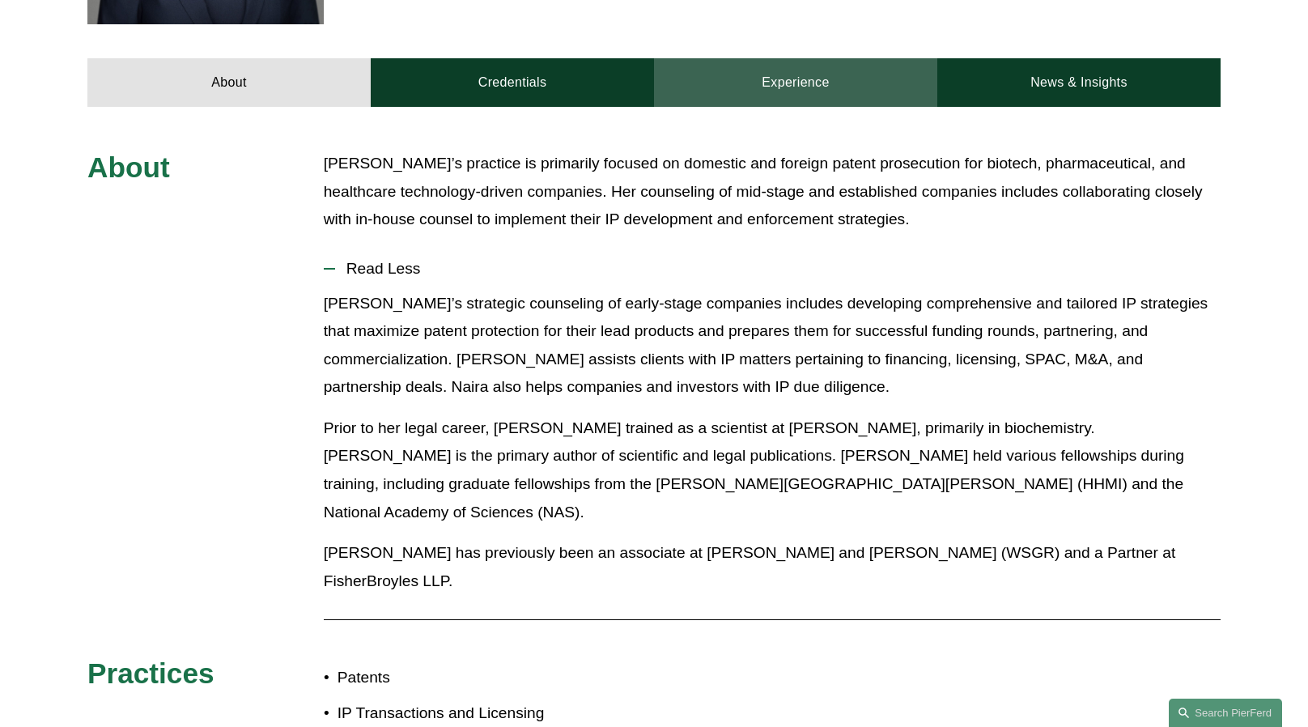
click at [777, 59] on link "Experience" at bounding box center [795, 82] width 283 height 49
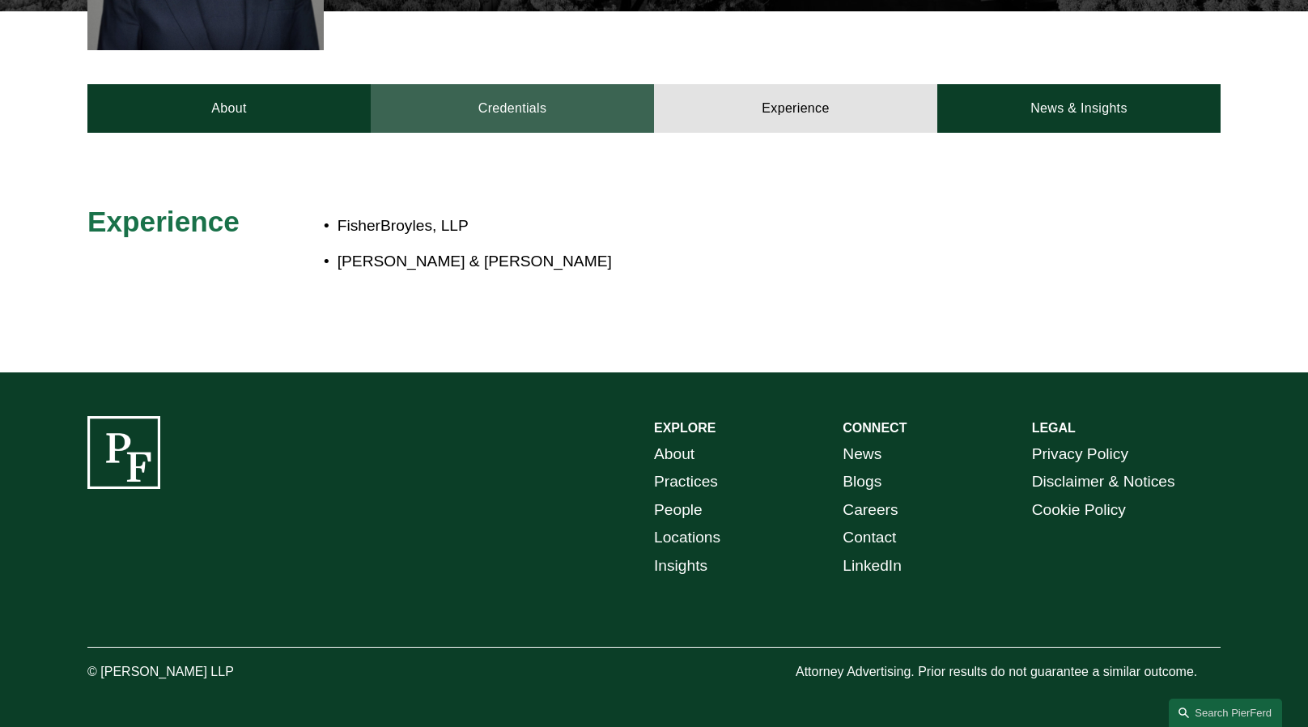
scroll to position [705, 0]
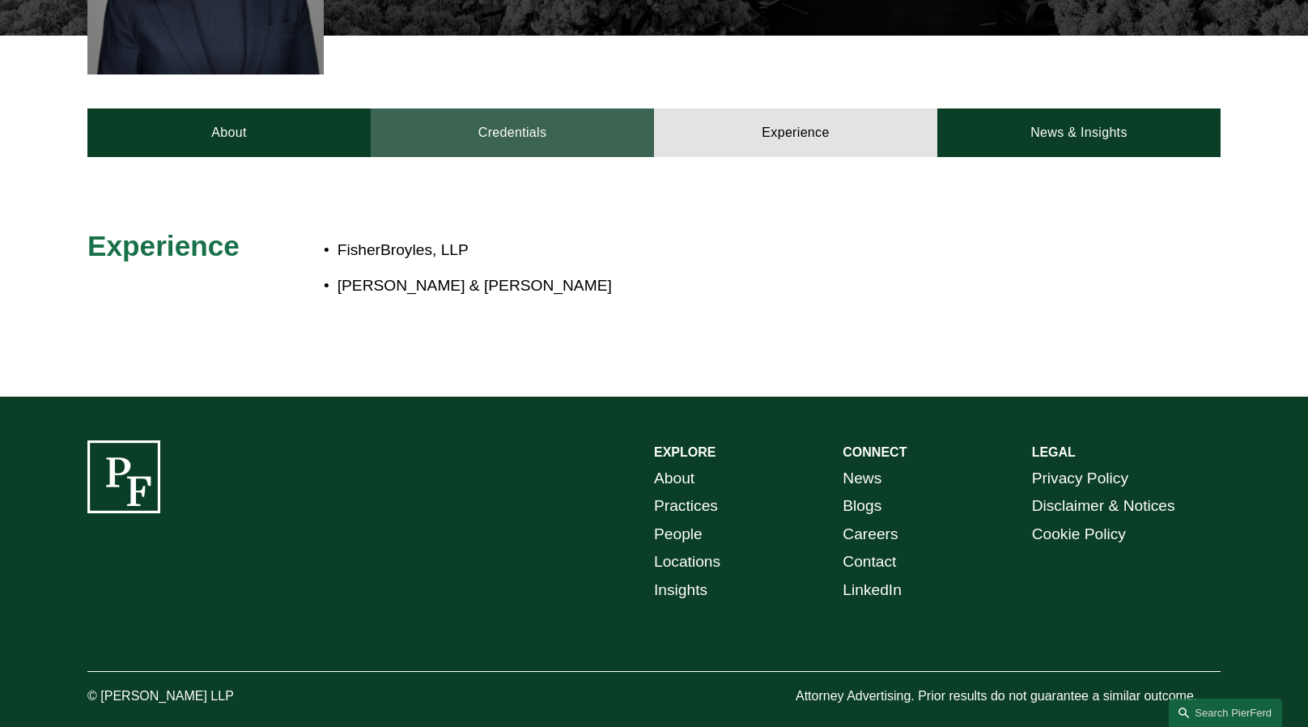
click at [512, 117] on link "Credentials" at bounding box center [512, 132] width 283 height 49
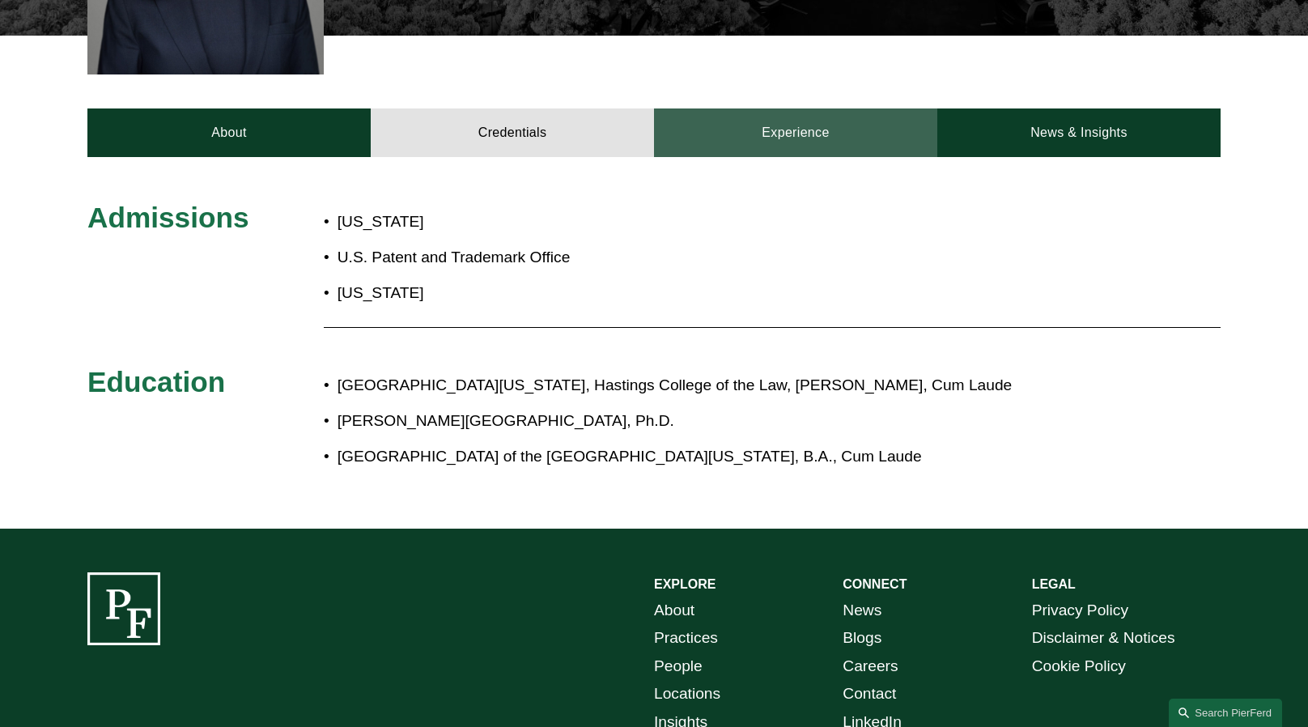
click at [796, 108] on link "Experience" at bounding box center [795, 132] width 283 height 49
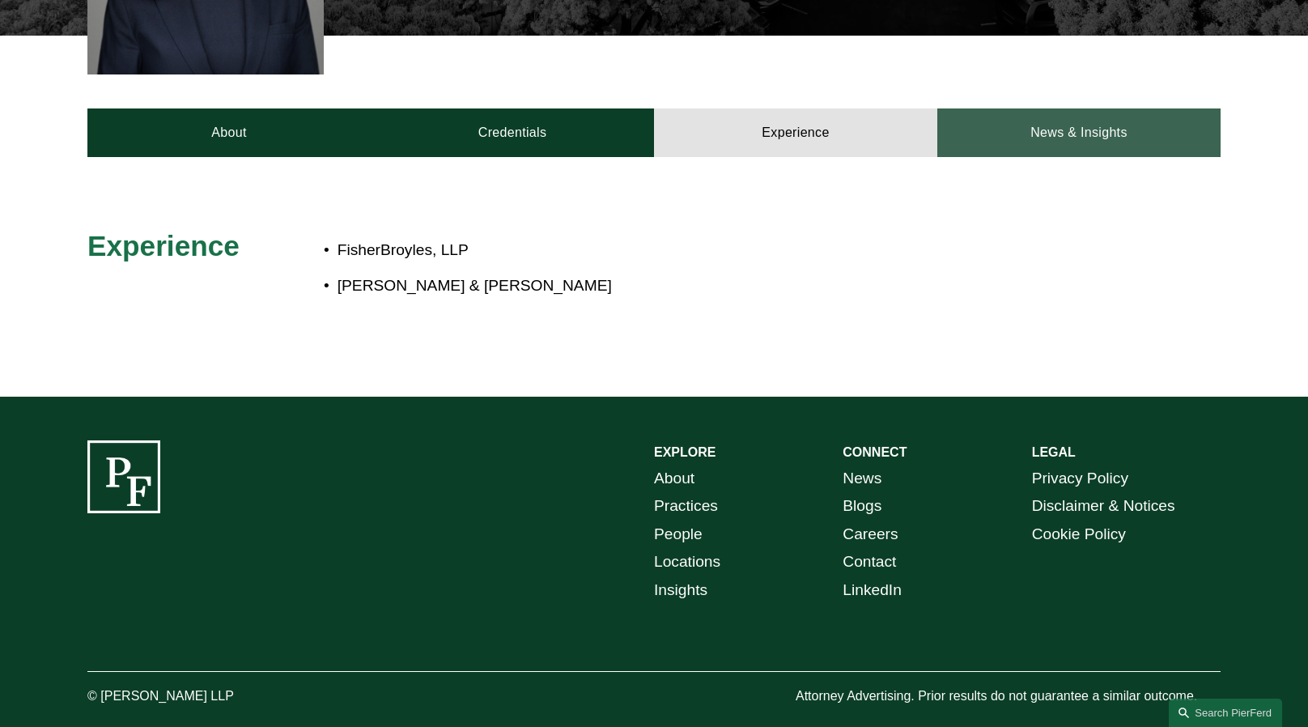
click at [1093, 110] on link "News & Insights" at bounding box center [1079, 132] width 283 height 49
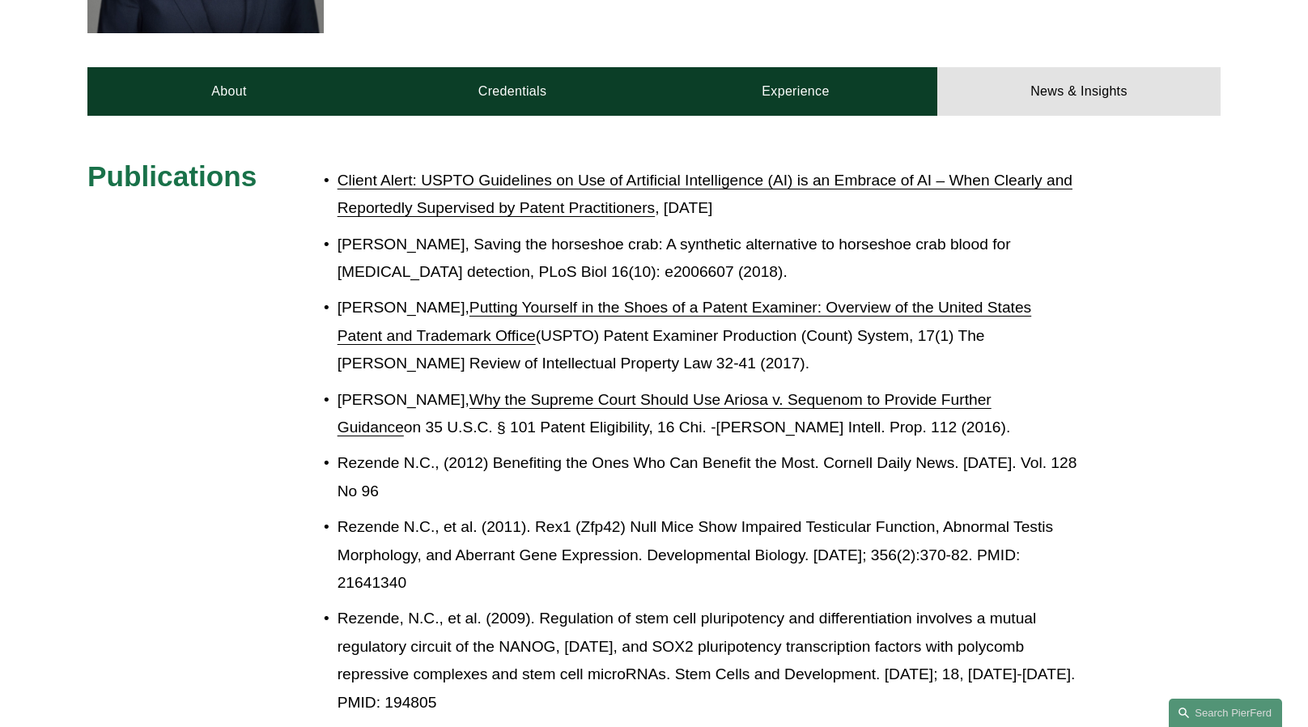
scroll to position [732, 0]
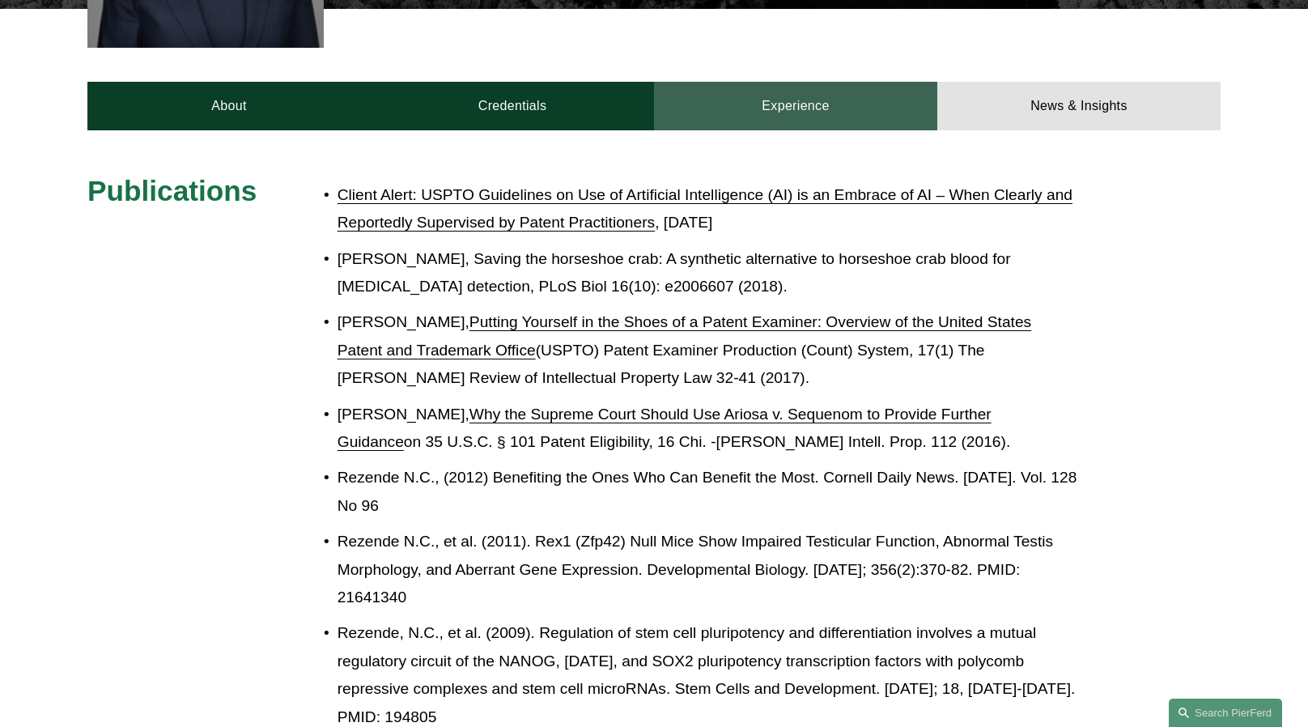
click at [792, 82] on link "Experience" at bounding box center [795, 106] width 283 height 49
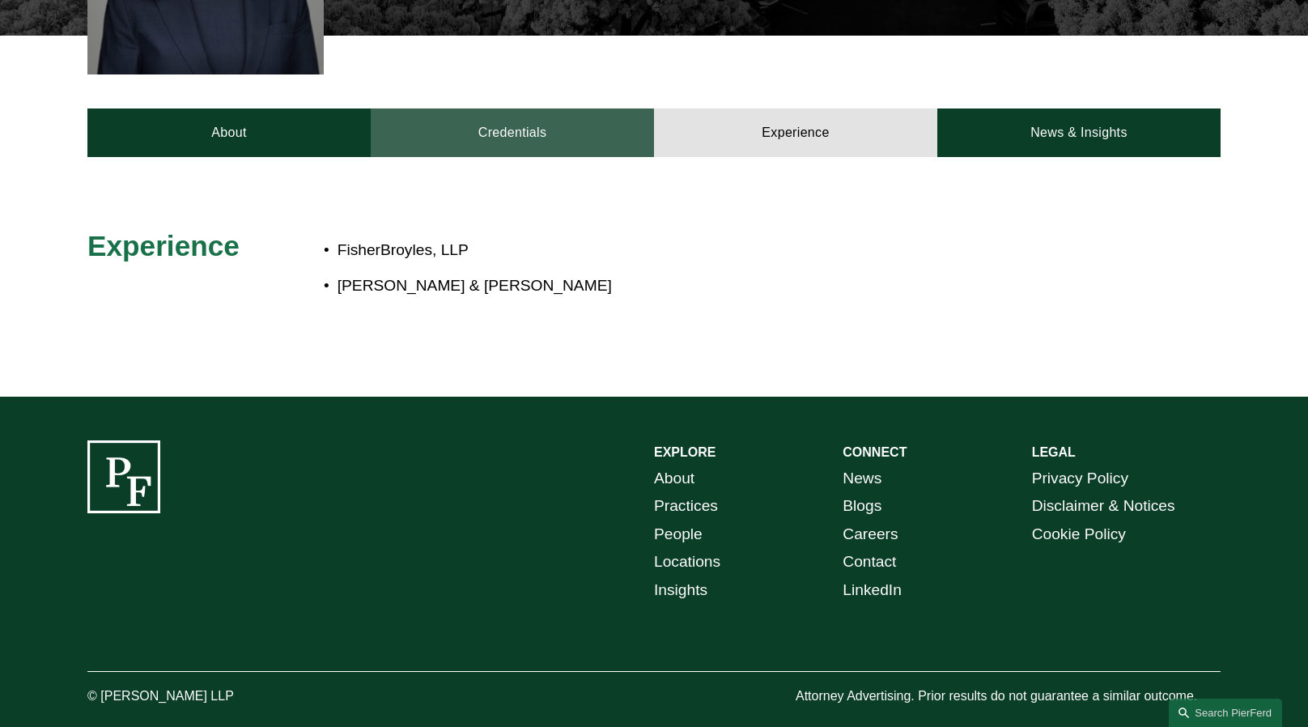
click at [495, 108] on link "Credentials" at bounding box center [512, 132] width 283 height 49
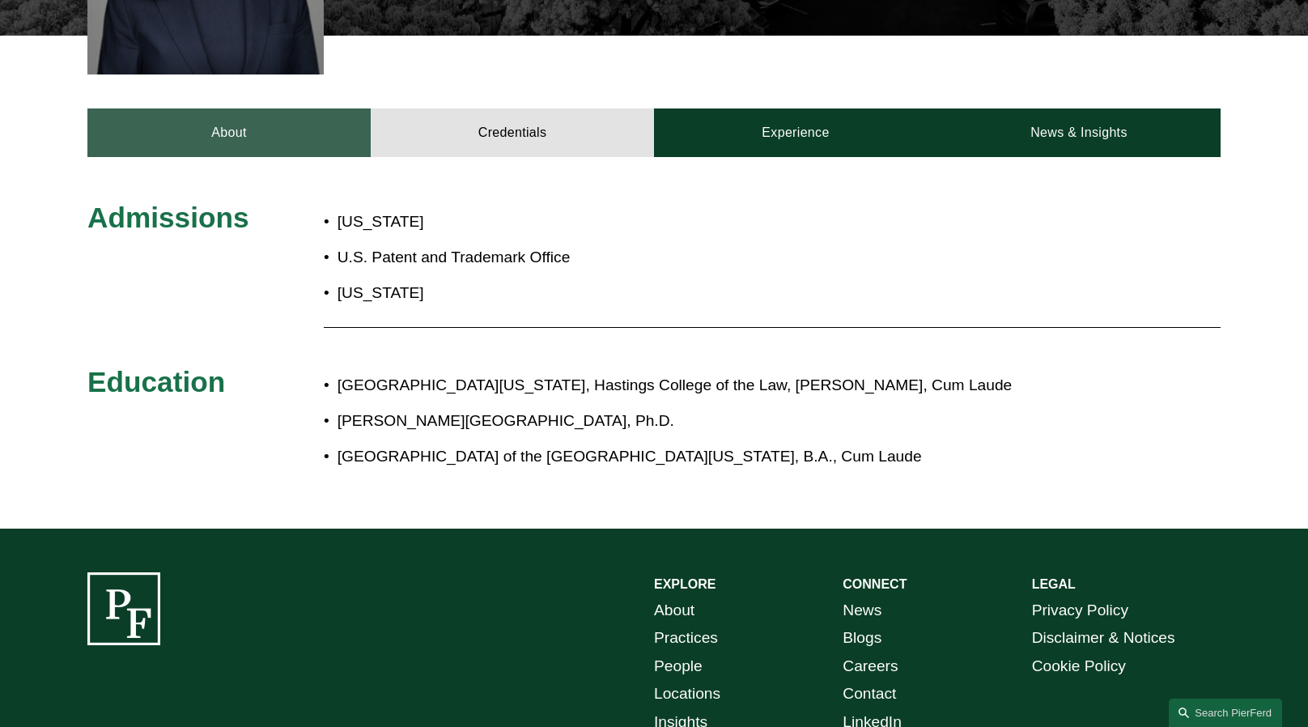
click at [233, 108] on link "About" at bounding box center [228, 132] width 283 height 49
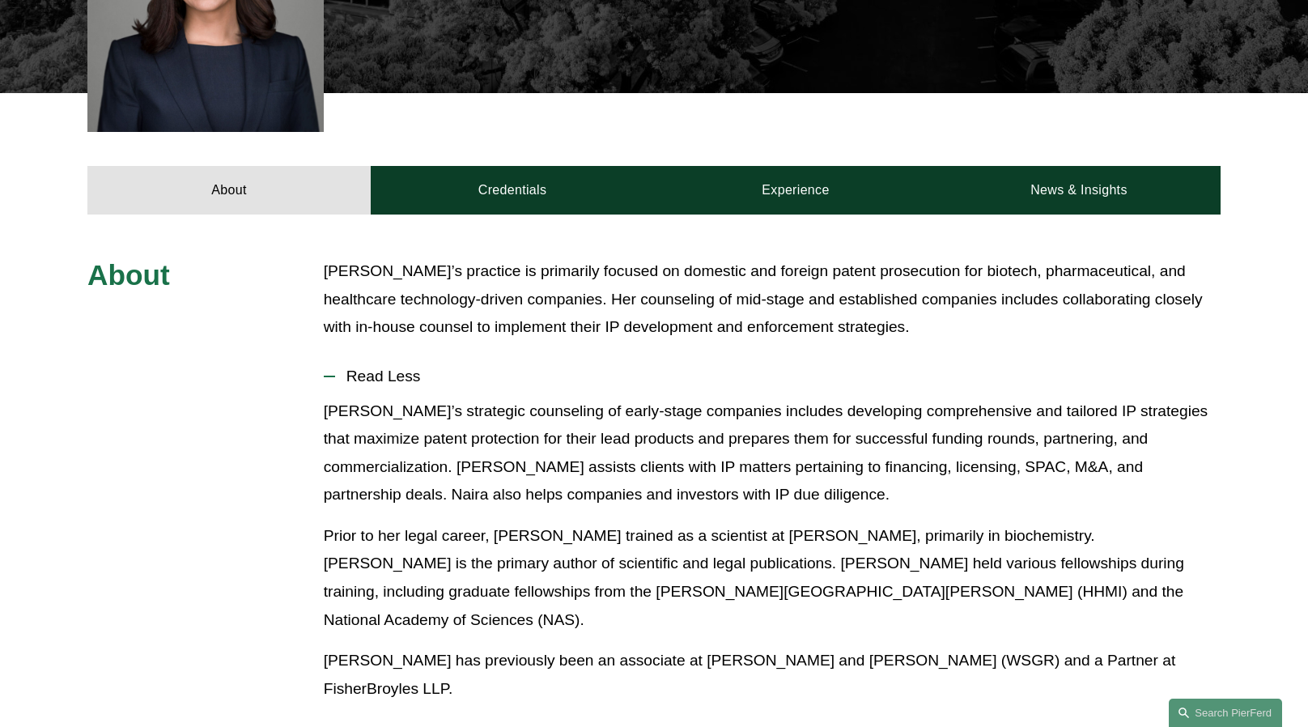
scroll to position [651, 0]
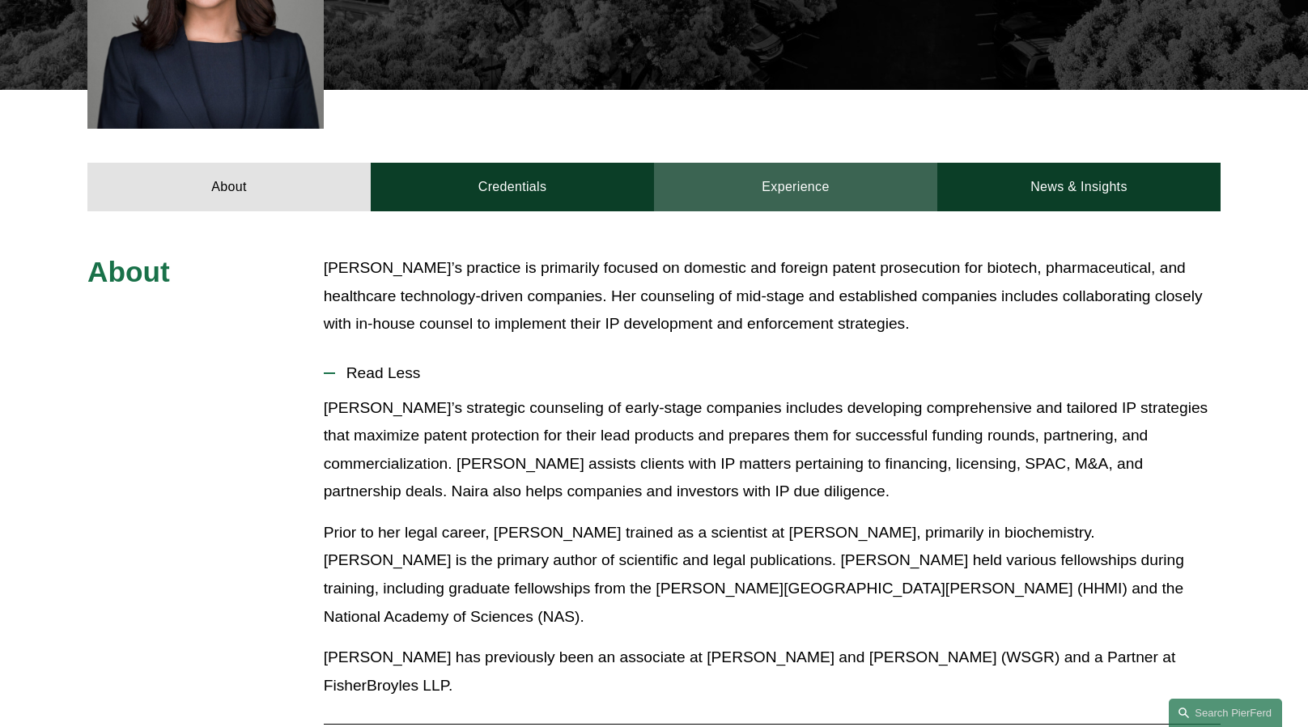
click at [793, 176] on link "Experience" at bounding box center [795, 187] width 283 height 49
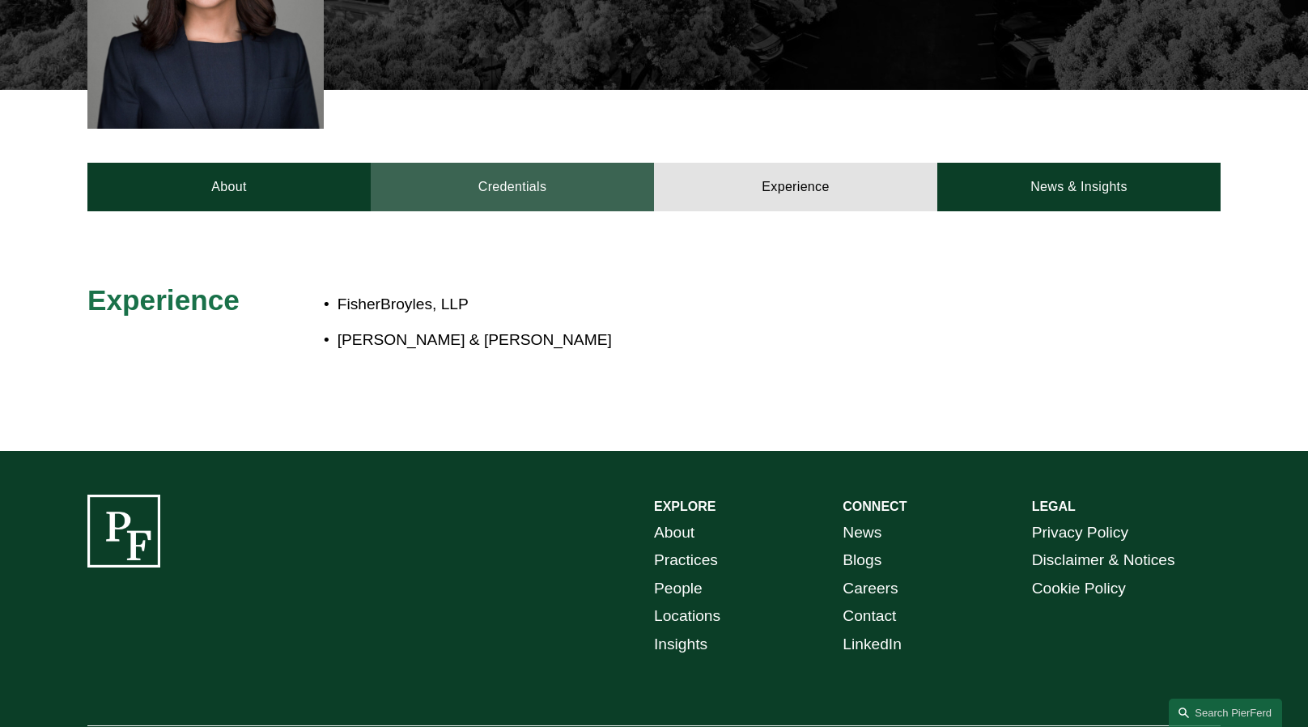
click at [508, 172] on link "Credentials" at bounding box center [512, 187] width 283 height 49
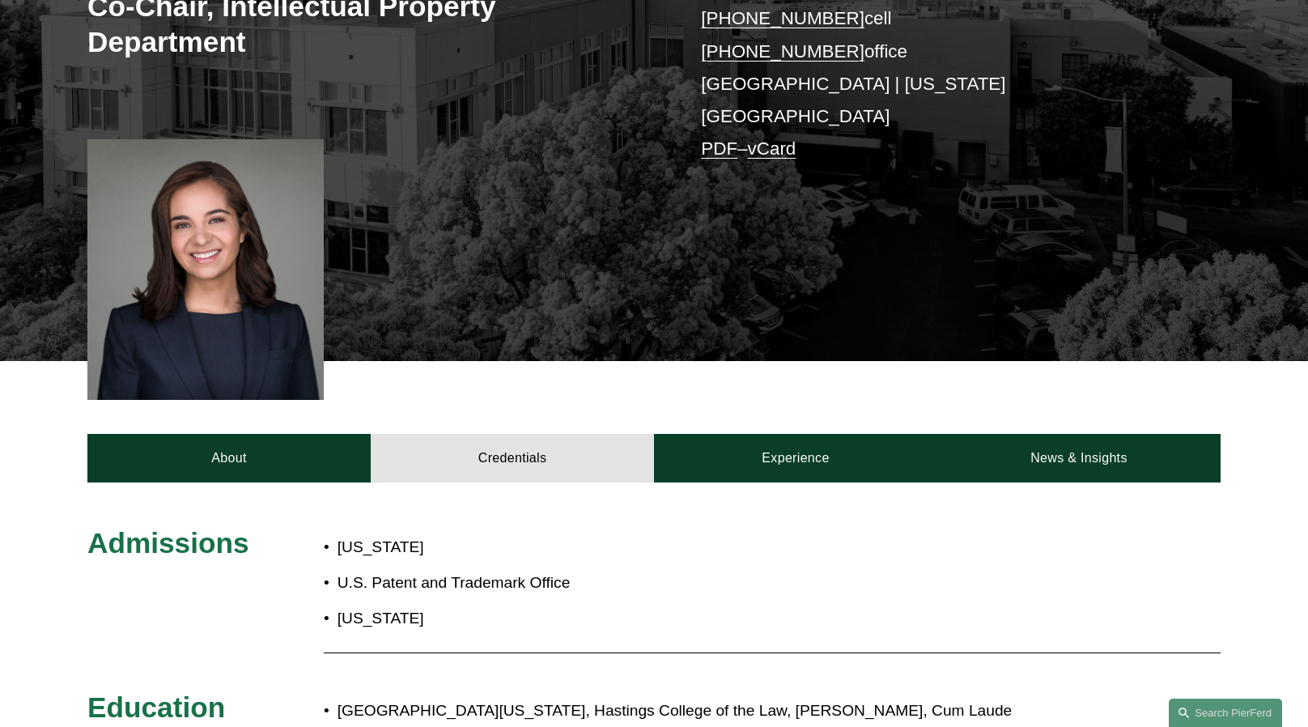
scroll to position [377, 0]
